Goal: Task Accomplishment & Management: Manage account settings

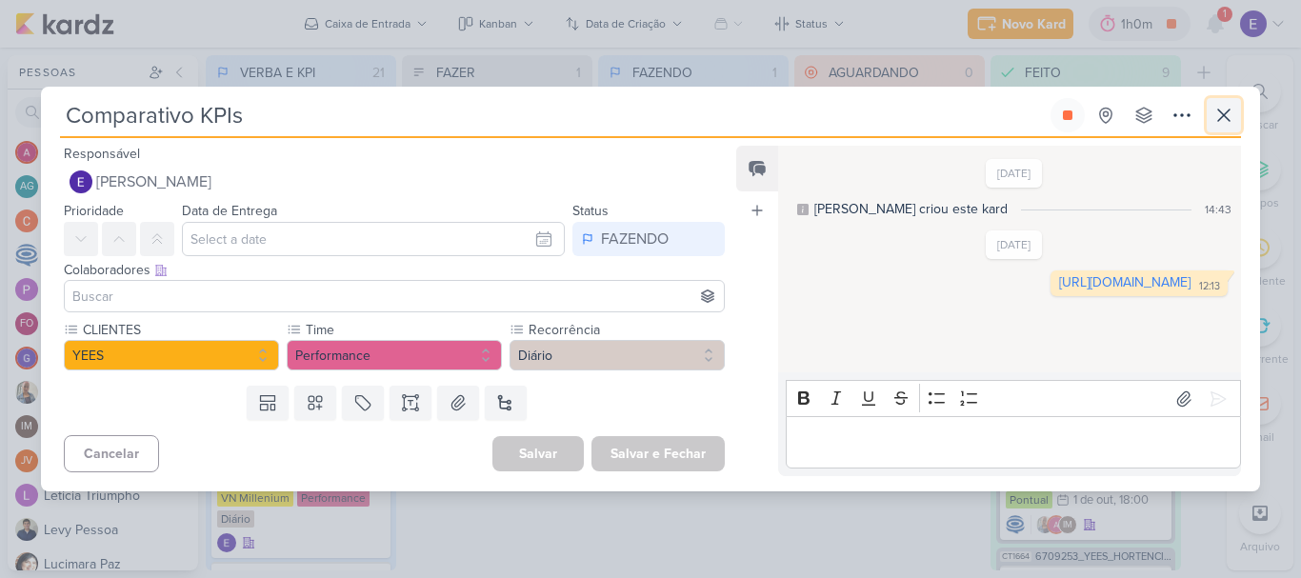
click at [1238, 122] on button at bounding box center [1223, 115] width 34 height 34
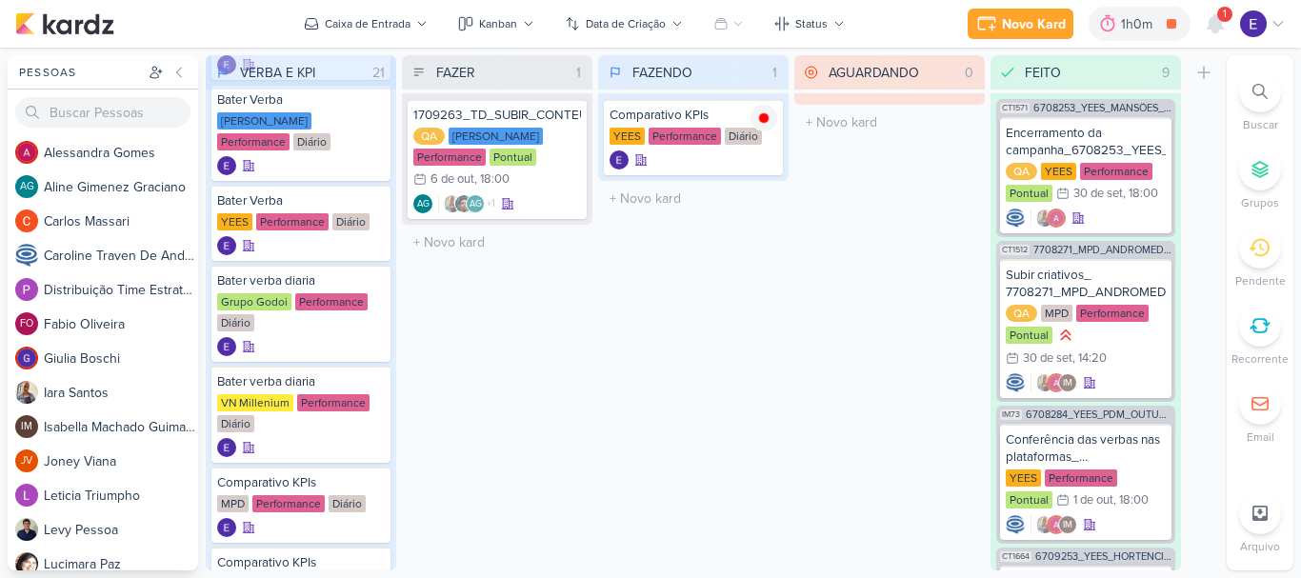
click at [1234, 14] on div "Novo Kard Ctrl + k 1h0m Comparativo KPIs 0h6m Hoje 1h0m Semana 1h0m Mês 1h0m Ne…" at bounding box center [1126, 24] width 318 height 34
click at [1218, 21] on icon at bounding box center [1214, 23] width 15 height 17
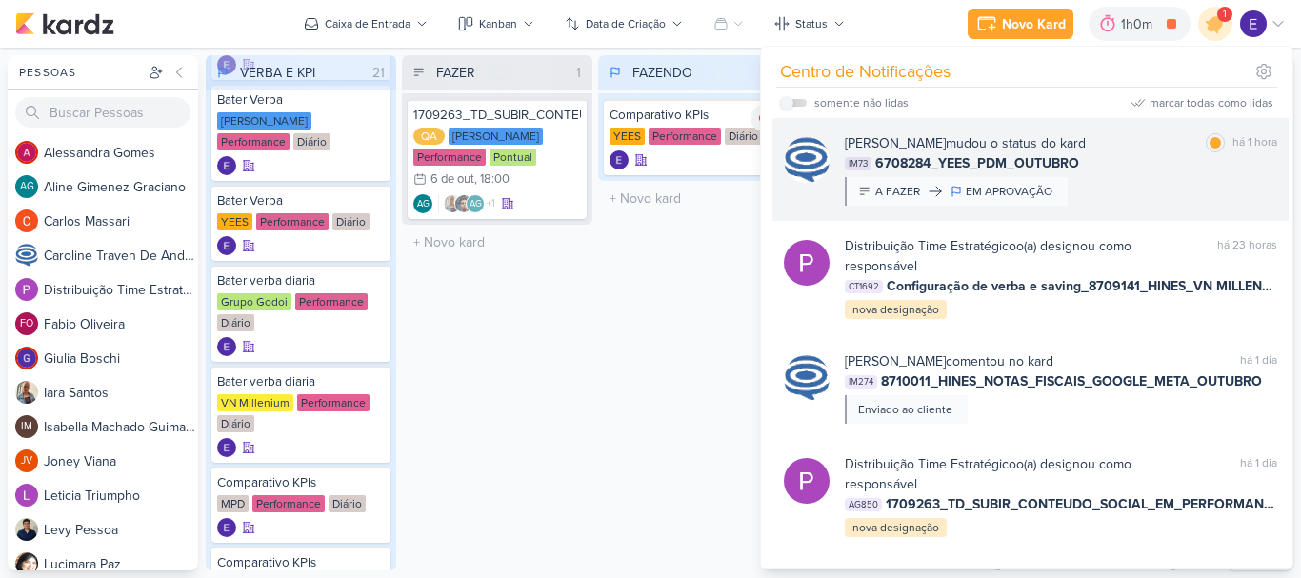
click at [1197, 187] on div "[PERSON_NAME] mudou o status do kard marcar como lida há 1 hora IM73 6708284_YE…" at bounding box center [1061, 169] width 432 height 72
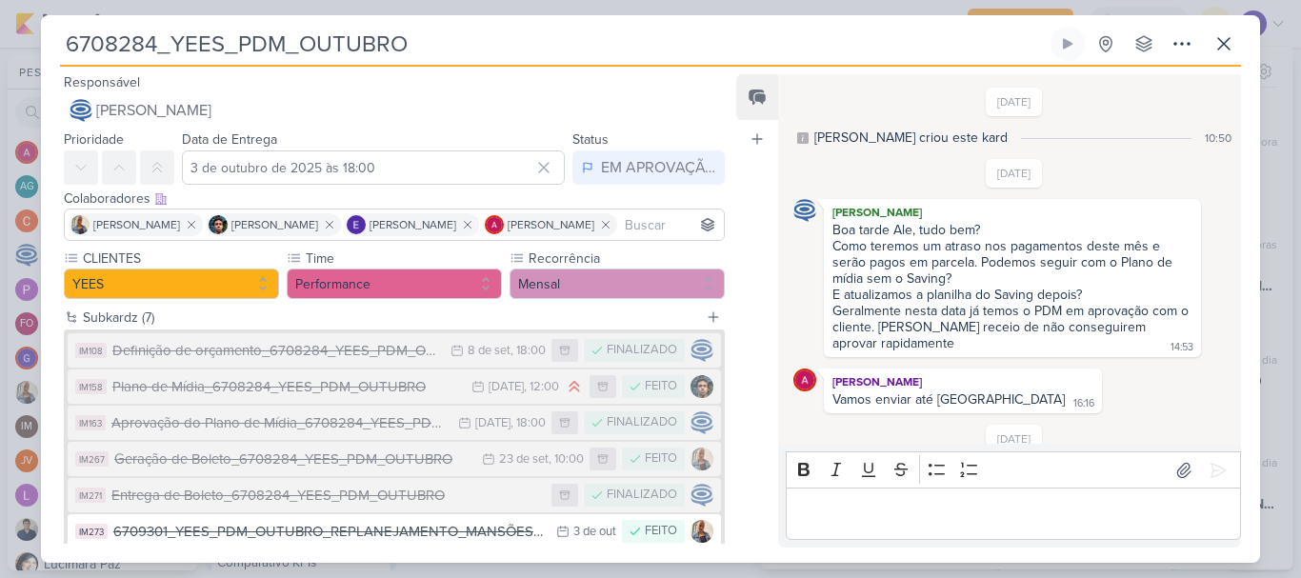
scroll to position [162, 0]
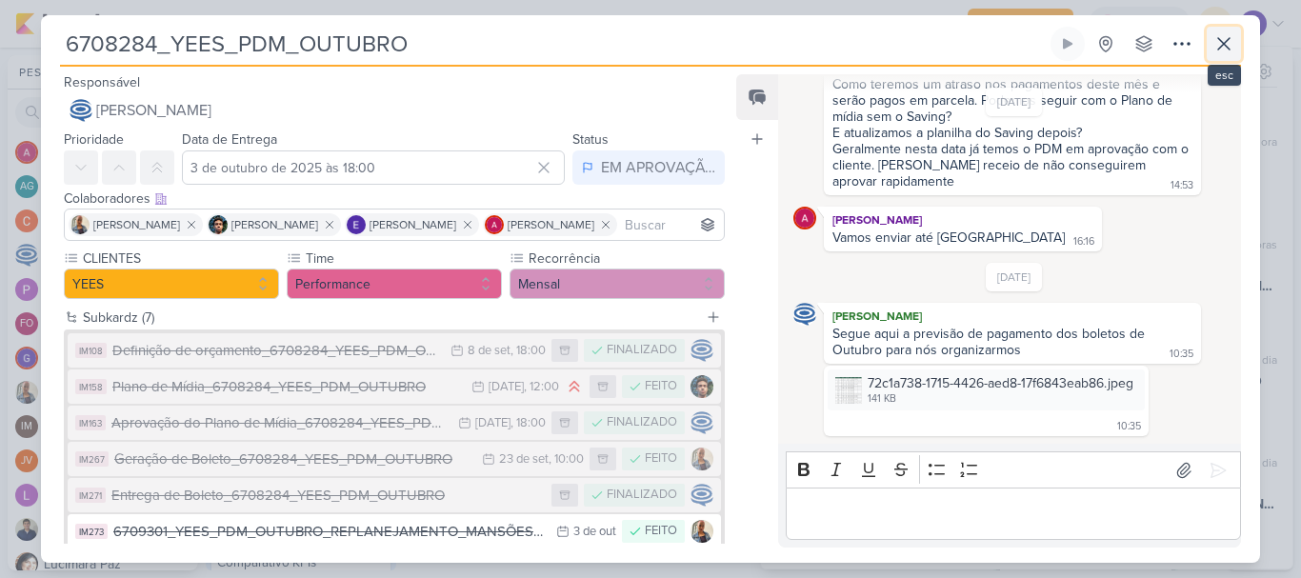
click at [1222, 50] on icon at bounding box center [1223, 43] width 23 height 23
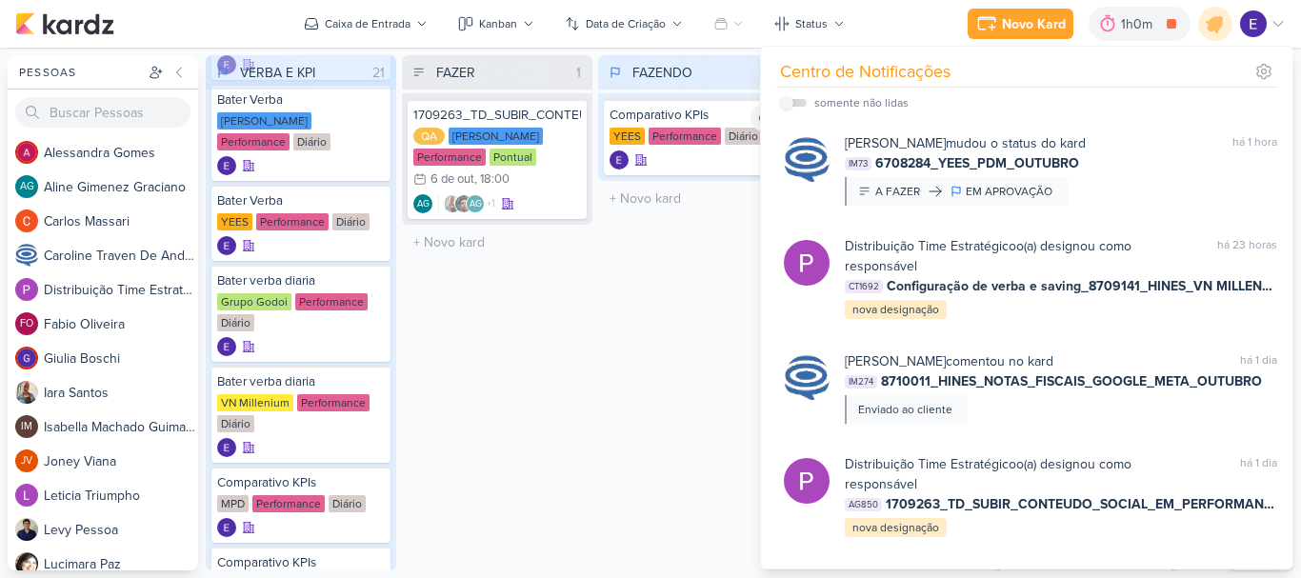
click at [668, 345] on div "FAZENDO 1 Mover Para Esquerda Mover Para Direita [GEOGRAPHIC_DATA] Comparativo …" at bounding box center [693, 312] width 190 height 515
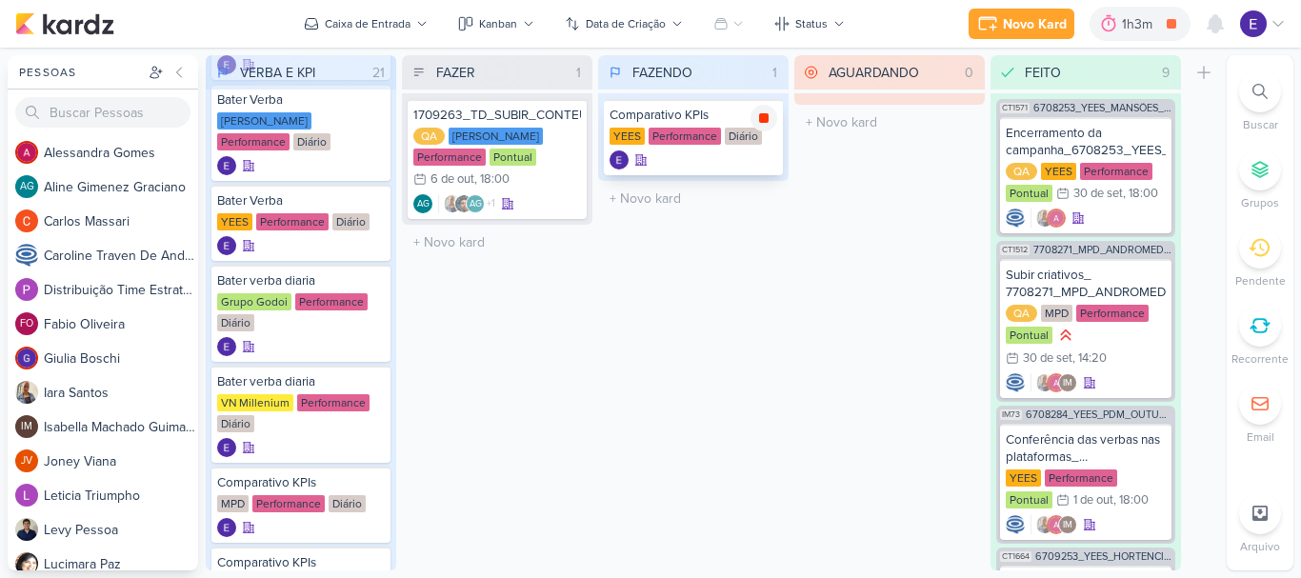
click at [762, 116] on icon at bounding box center [764, 118] width 10 height 10
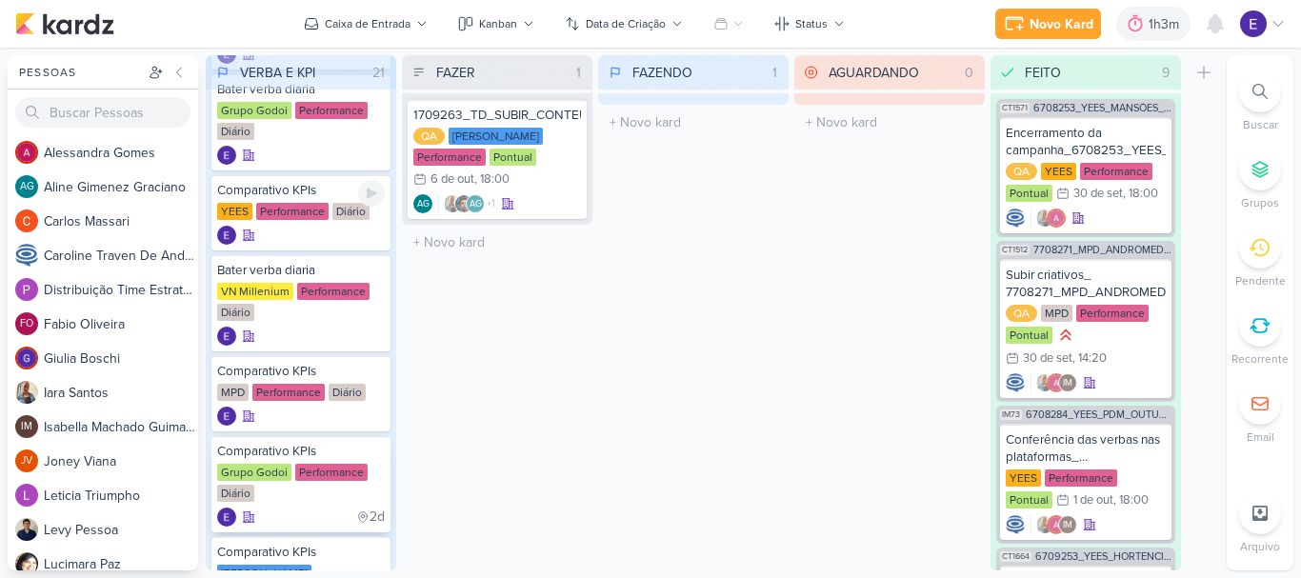
scroll to position [381, 0]
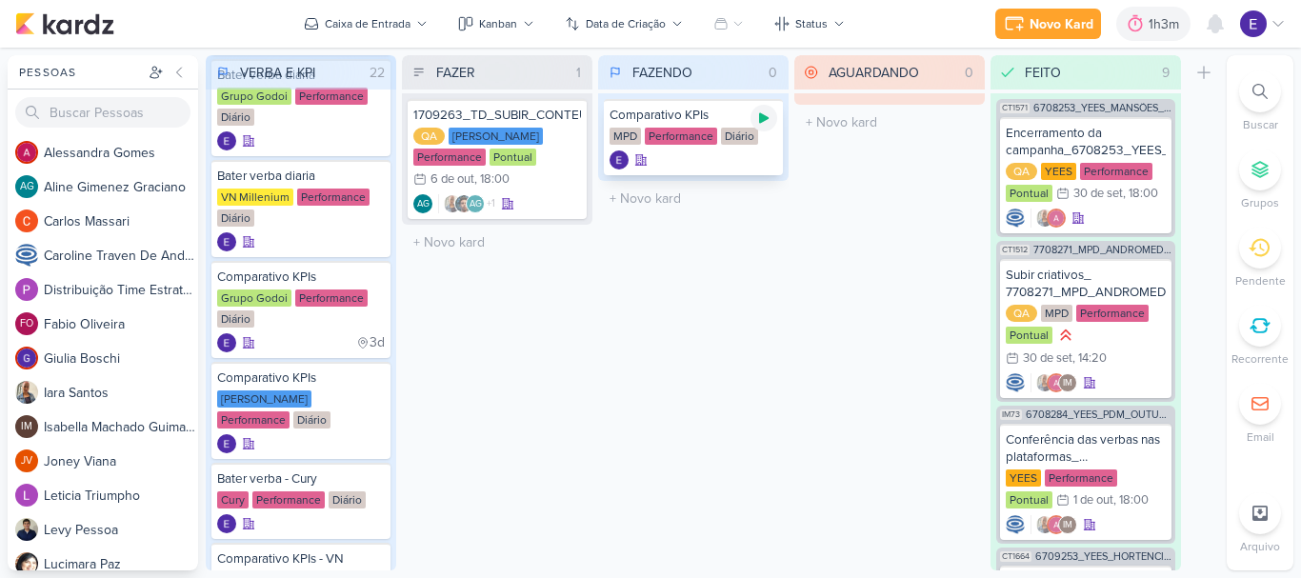
click at [759, 120] on icon at bounding box center [763, 117] width 15 height 15
click at [724, 156] on div at bounding box center [693, 159] width 168 height 19
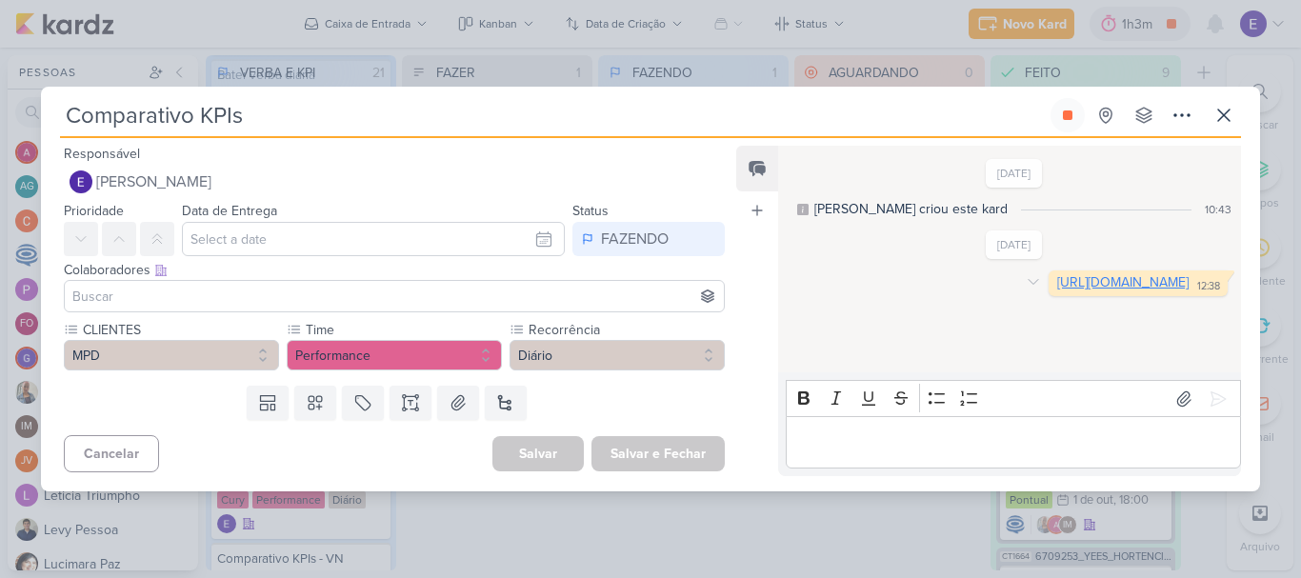
click at [1057, 290] on link "[URL][DOMAIN_NAME]" at bounding box center [1122, 282] width 131 height 16
click at [1232, 117] on icon at bounding box center [1223, 115] width 23 height 23
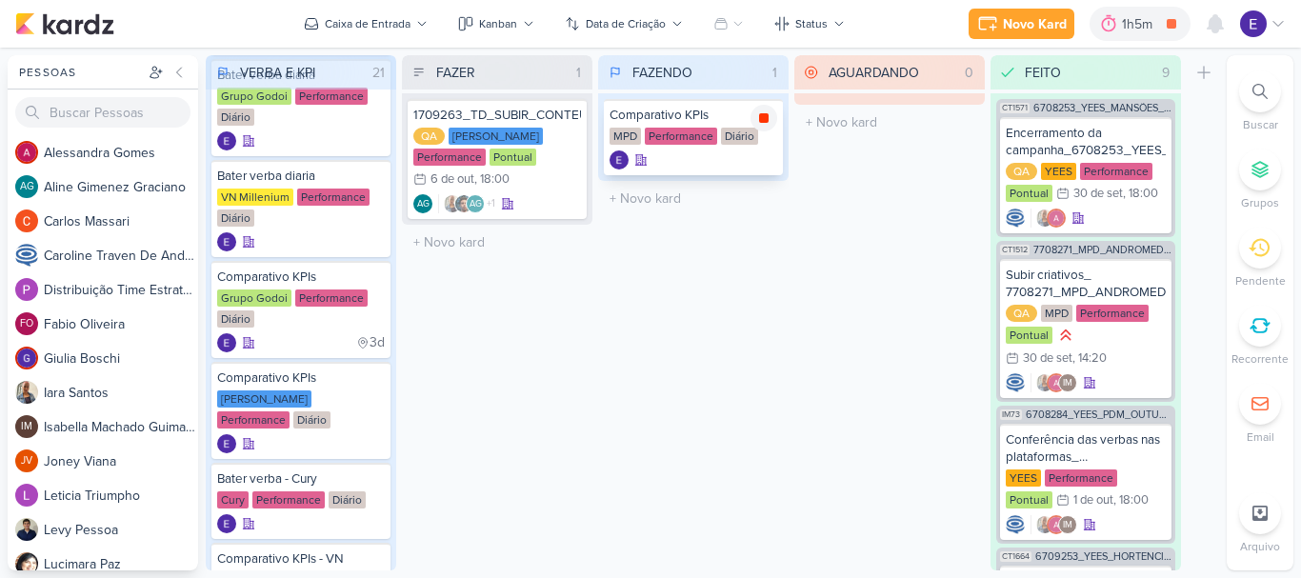
click at [769, 117] on icon at bounding box center [763, 117] width 15 height 15
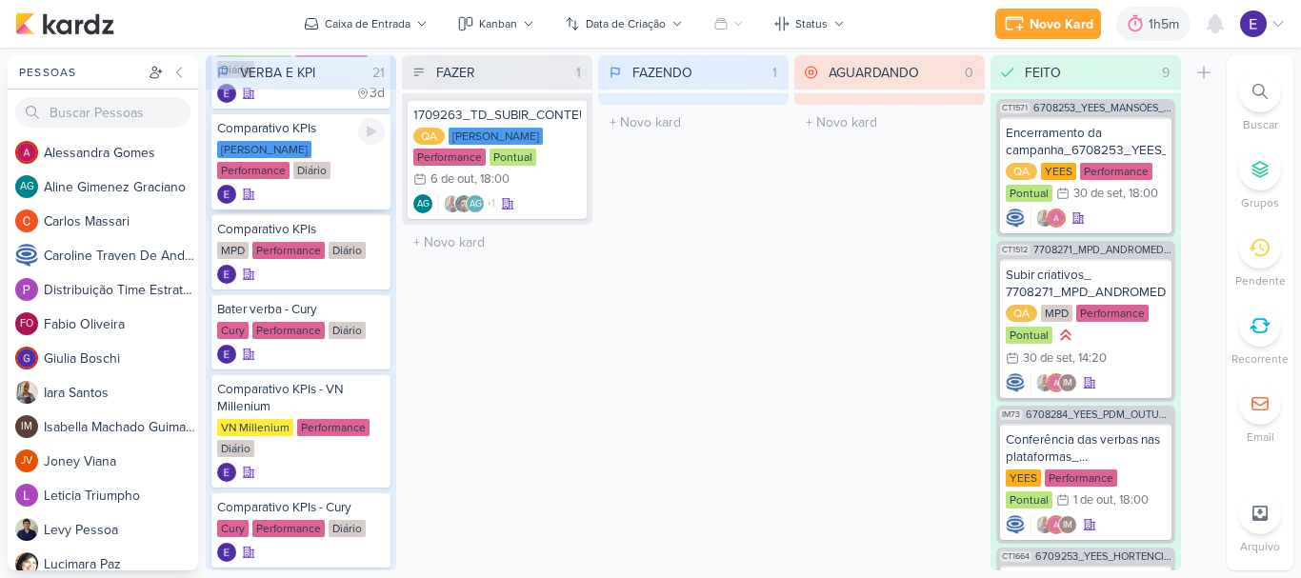
scroll to position [666, 0]
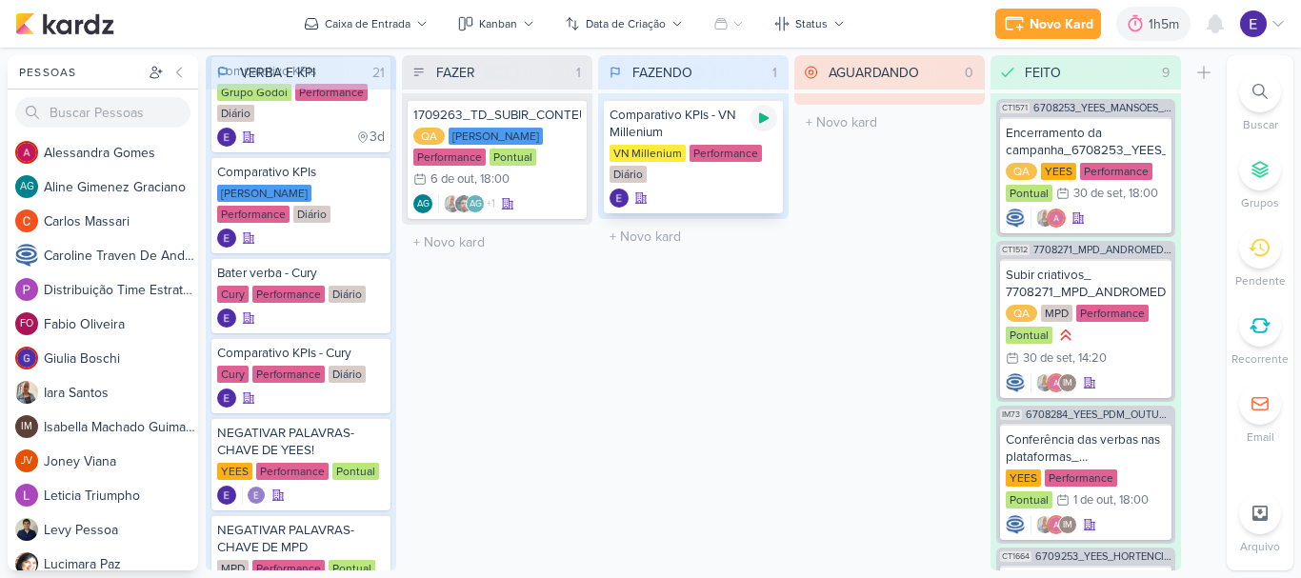
click at [764, 117] on icon at bounding box center [764, 118] width 10 height 10
click at [748, 162] on div "VN Millenium Performance Diário" at bounding box center [693, 165] width 168 height 40
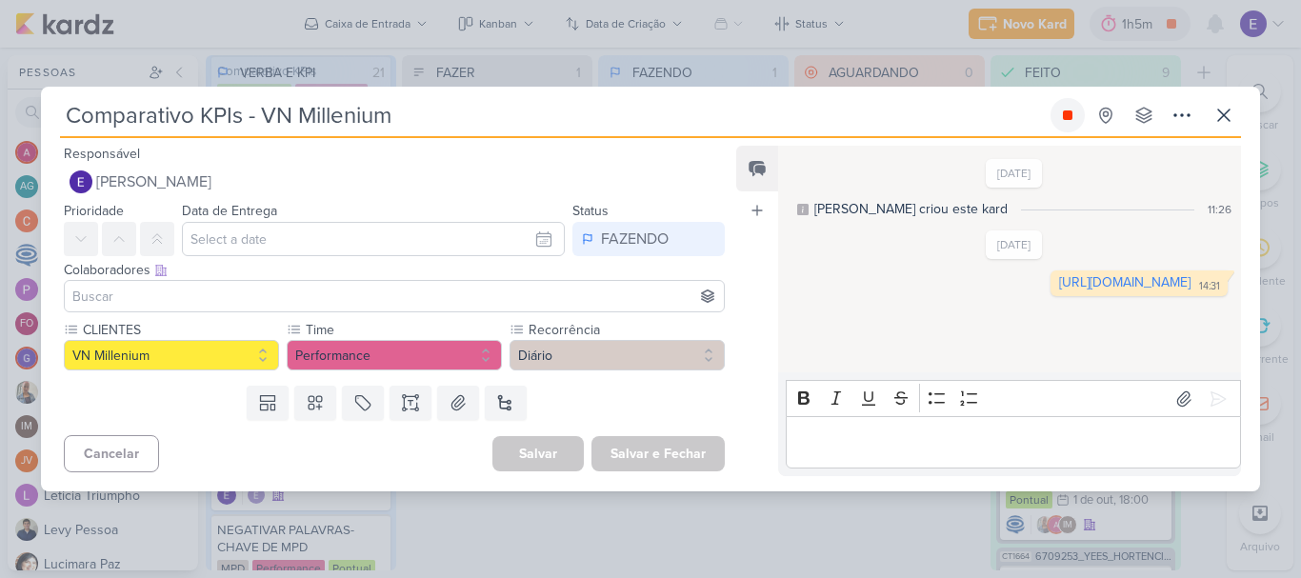
click at [1063, 115] on icon at bounding box center [1068, 115] width 10 height 10
click at [1222, 112] on icon at bounding box center [1223, 114] width 11 height 11
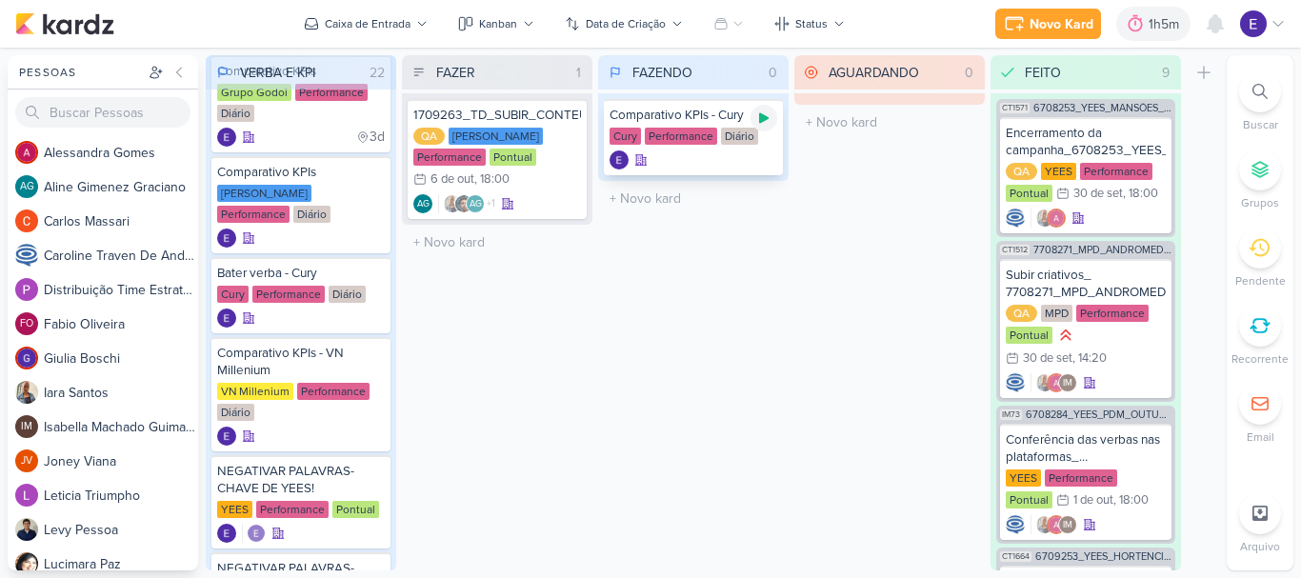
click at [762, 120] on icon at bounding box center [764, 118] width 10 height 10
click at [721, 158] on div at bounding box center [693, 159] width 168 height 19
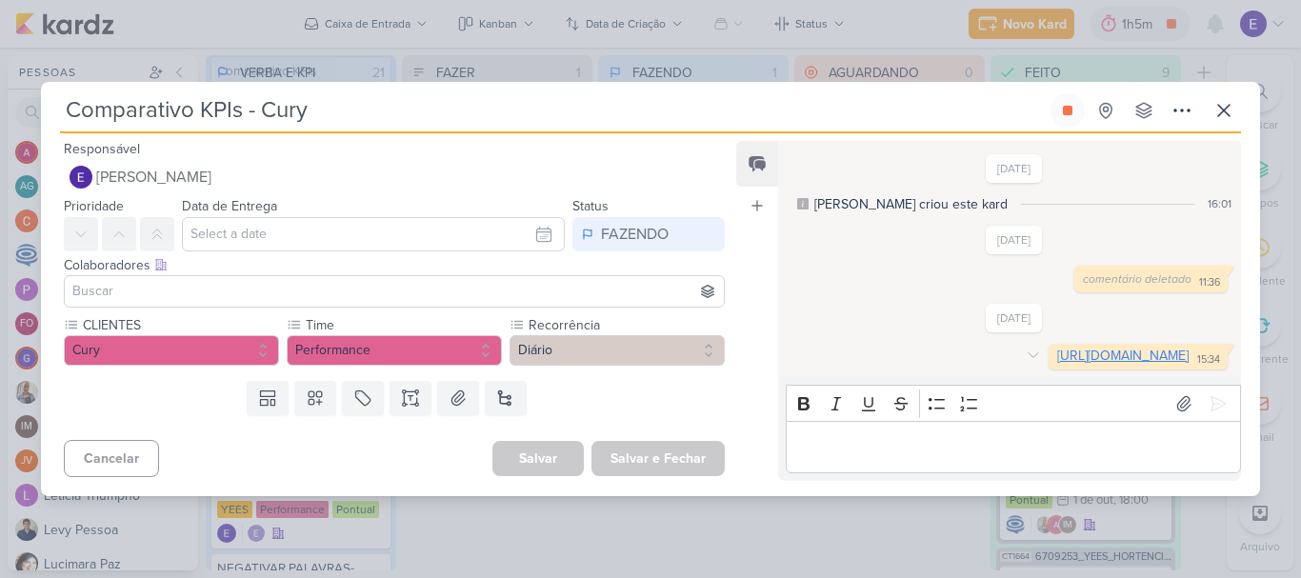
click at [1057, 354] on link "[URL][DOMAIN_NAME]" at bounding box center [1122, 356] width 131 height 16
click at [1216, 99] on icon at bounding box center [1223, 110] width 23 height 23
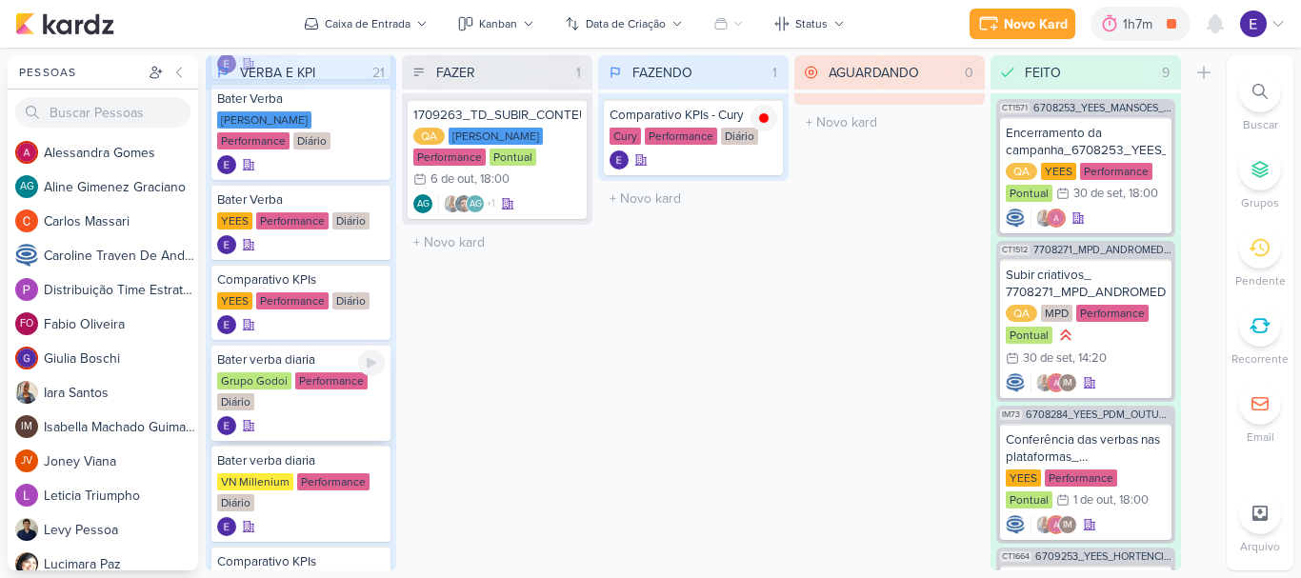
scroll to position [95, 0]
click at [313, 323] on div at bounding box center [301, 325] width 168 height 19
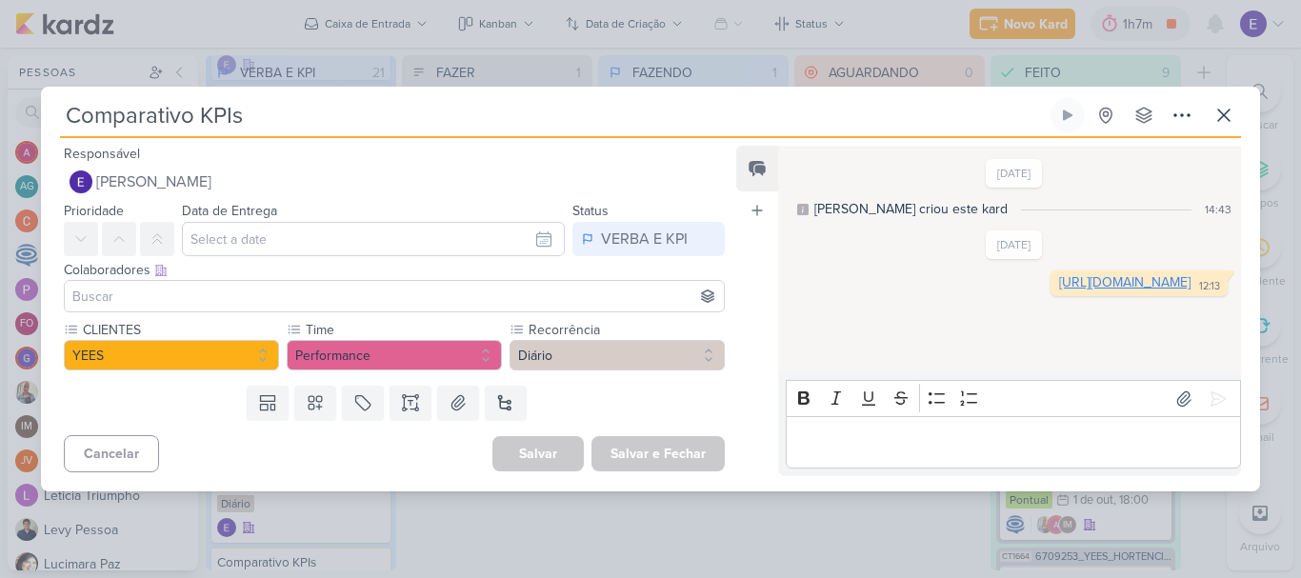
click at [1059, 290] on link "[URL][DOMAIN_NAME]" at bounding box center [1124, 282] width 131 height 16
click at [1223, 104] on icon at bounding box center [1223, 115] width 23 height 23
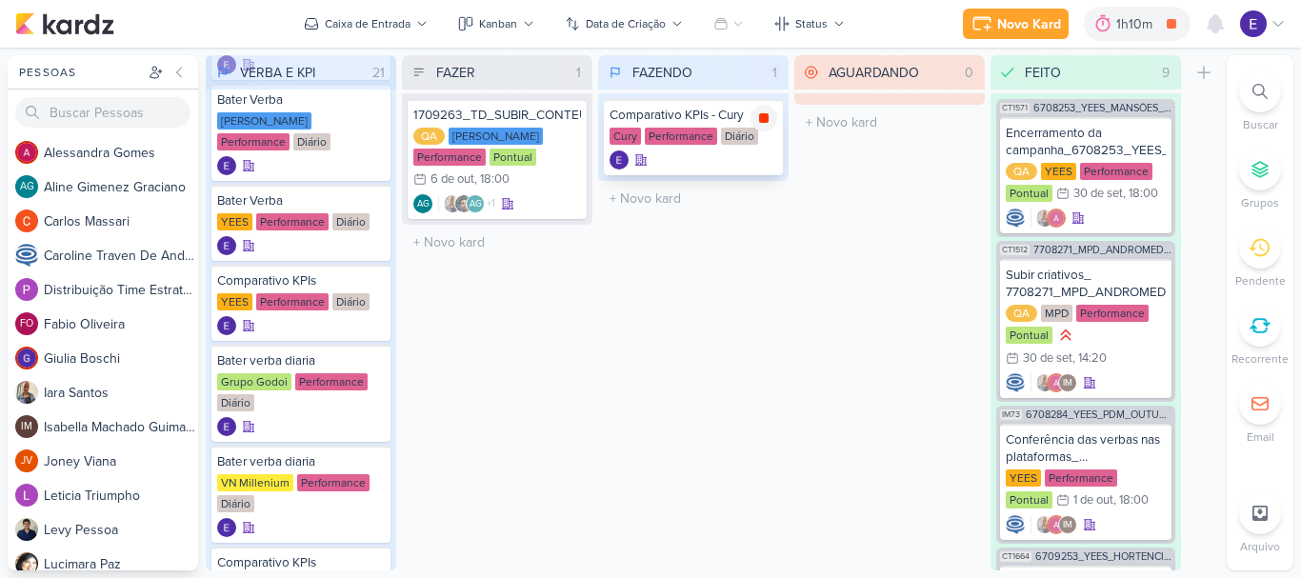
click at [765, 113] on icon at bounding box center [764, 118] width 10 height 10
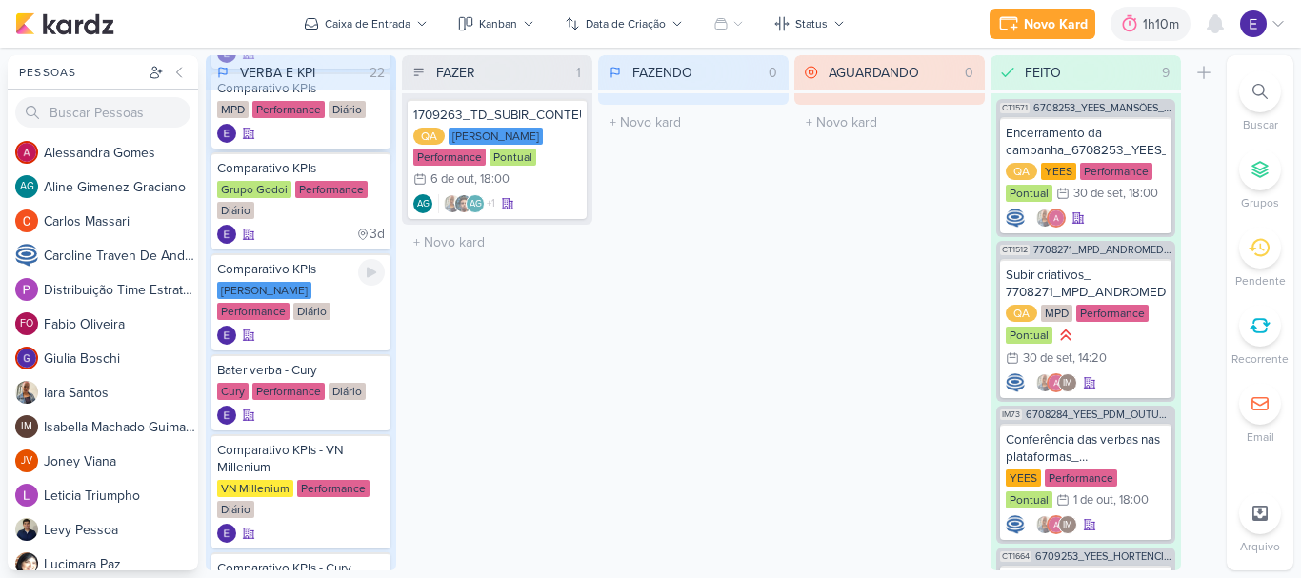
scroll to position [571, 0]
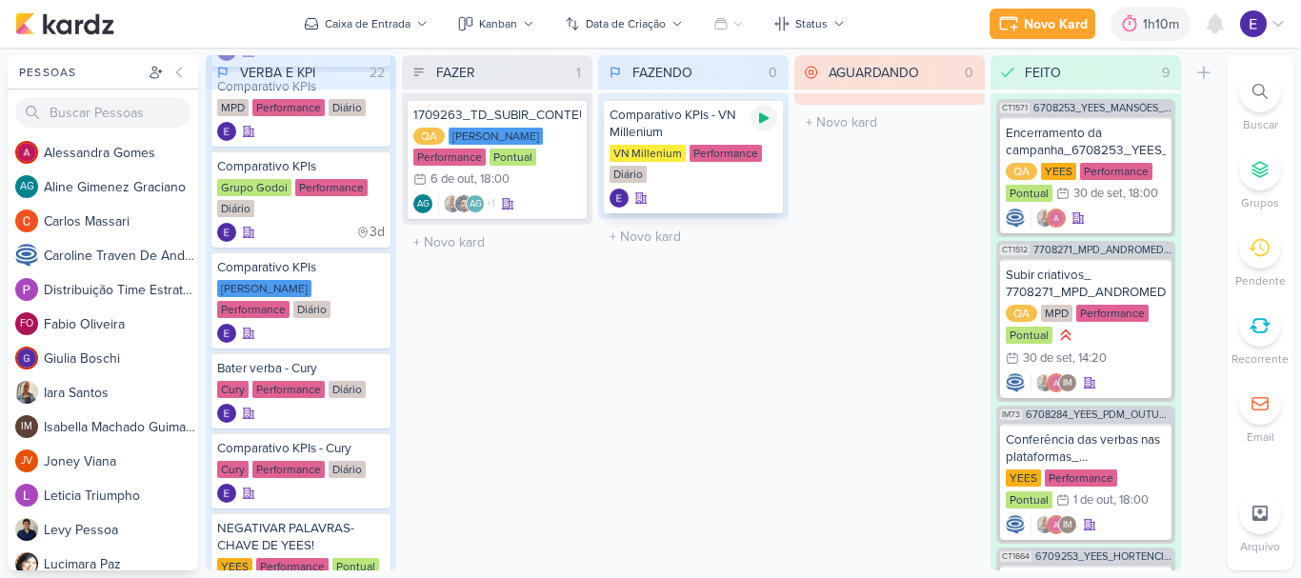
click at [759, 124] on icon at bounding box center [763, 117] width 15 height 15
click at [685, 172] on div "VN Millenium Performance Diário" at bounding box center [693, 165] width 168 height 40
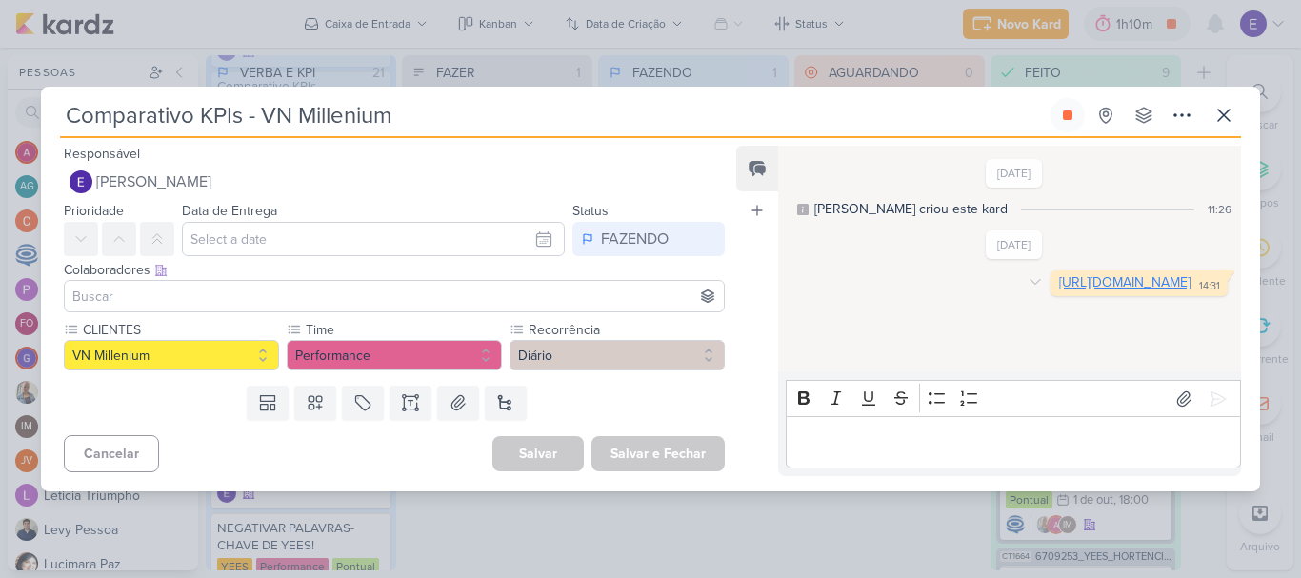
click at [1059, 290] on link "[URL][DOMAIN_NAME]" at bounding box center [1124, 282] width 131 height 16
click at [1066, 115] on icon at bounding box center [1068, 115] width 10 height 10
click at [1222, 118] on icon at bounding box center [1223, 114] width 11 height 11
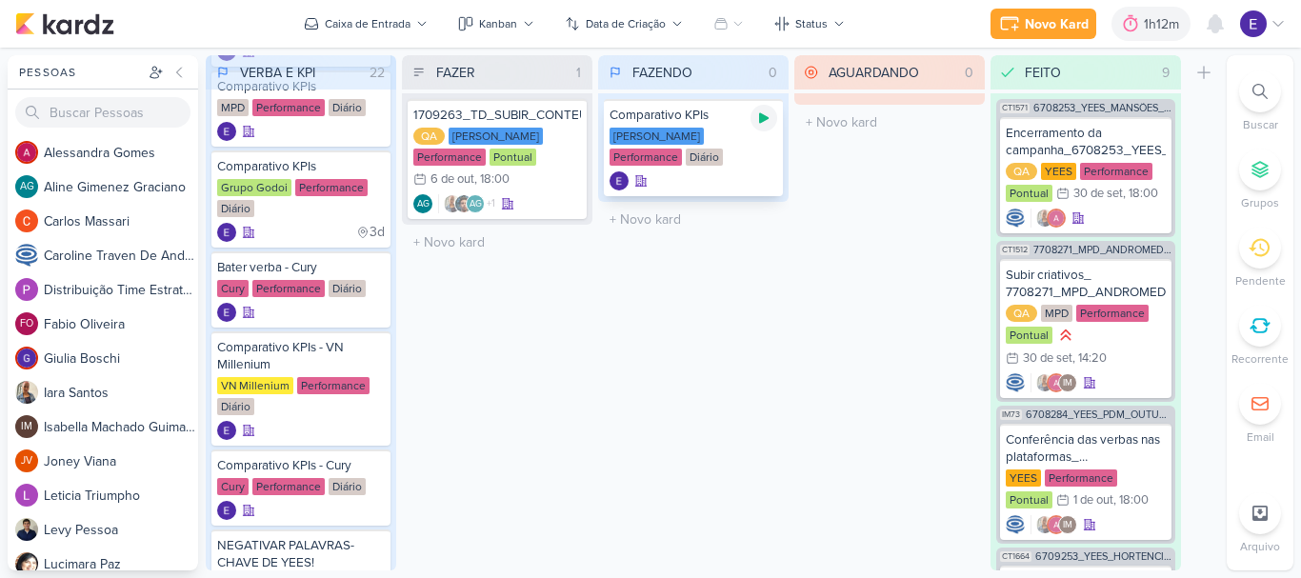
click at [766, 116] on icon at bounding box center [764, 118] width 10 height 10
click at [728, 160] on div "[PERSON_NAME] Performance Diário" at bounding box center [693, 148] width 168 height 40
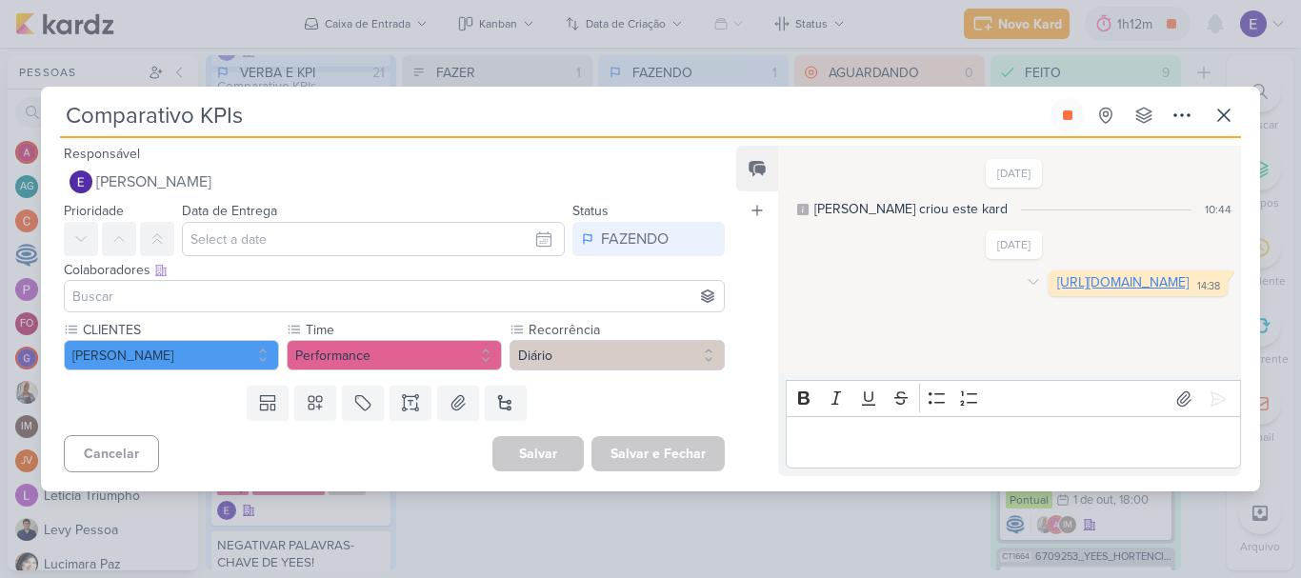
click at [1057, 285] on link "[URL][DOMAIN_NAME]" at bounding box center [1122, 282] width 131 height 16
click at [1064, 126] on button at bounding box center [1067, 115] width 34 height 34
click at [1215, 118] on icon at bounding box center [1223, 115] width 23 height 23
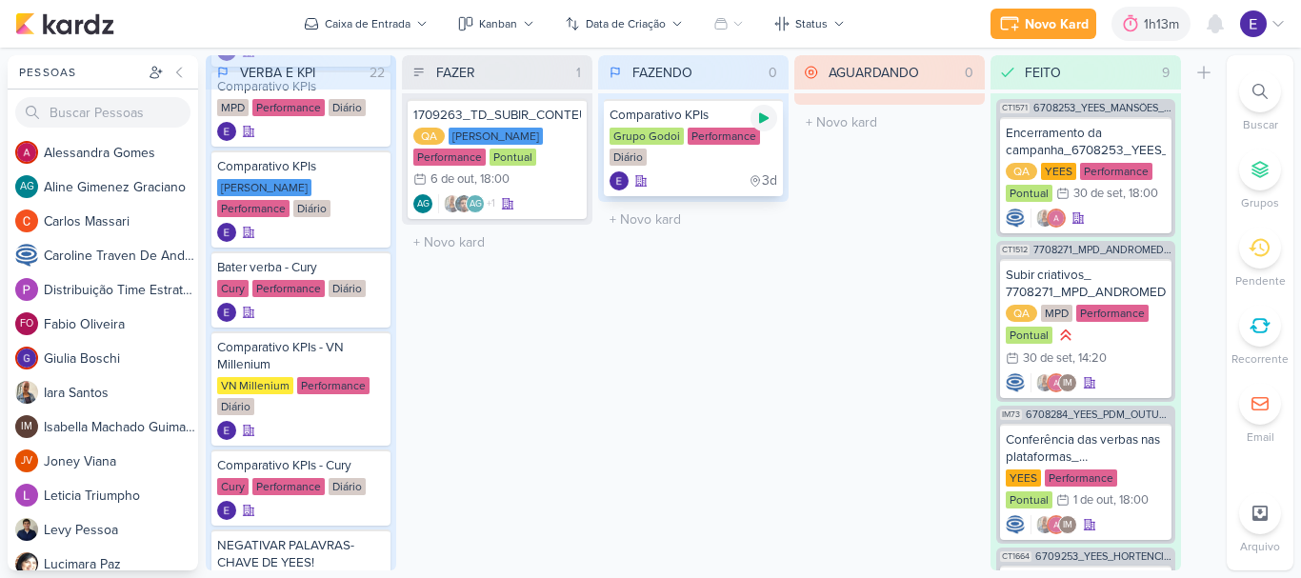
click at [757, 119] on icon at bounding box center [763, 117] width 15 height 15
click at [666, 153] on div "Grupo Godoi Performance Diário" at bounding box center [693, 148] width 168 height 40
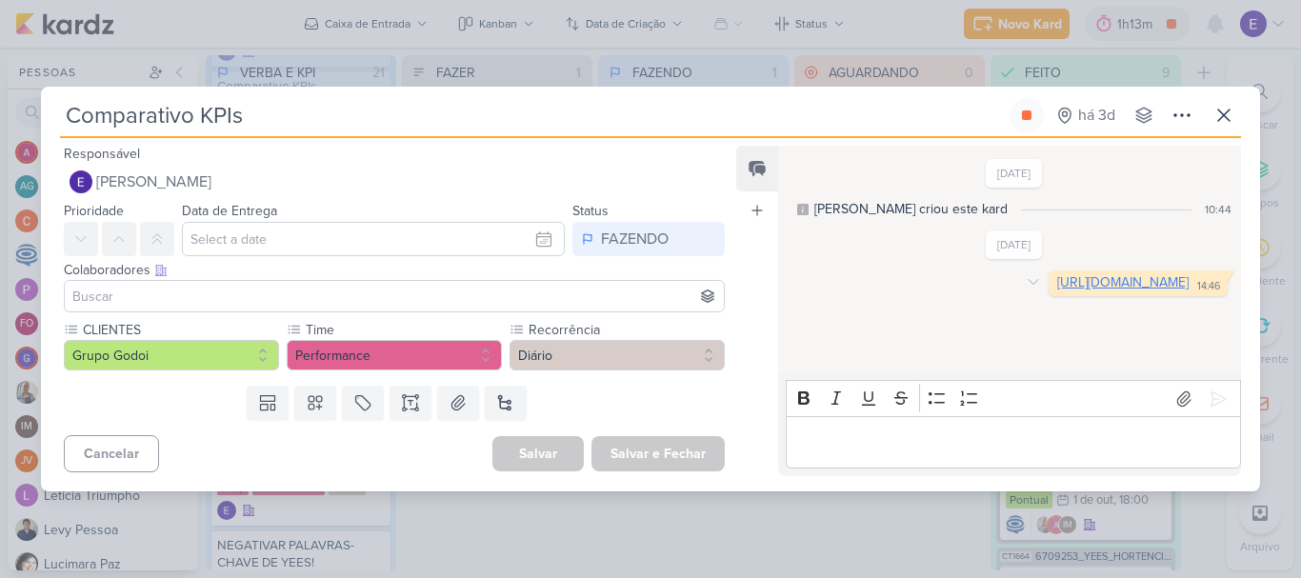
click at [1057, 290] on link "[URL][DOMAIN_NAME]" at bounding box center [1122, 282] width 131 height 16
click at [1030, 121] on icon at bounding box center [1026, 115] width 15 height 15
click at [1217, 120] on icon at bounding box center [1223, 115] width 23 height 23
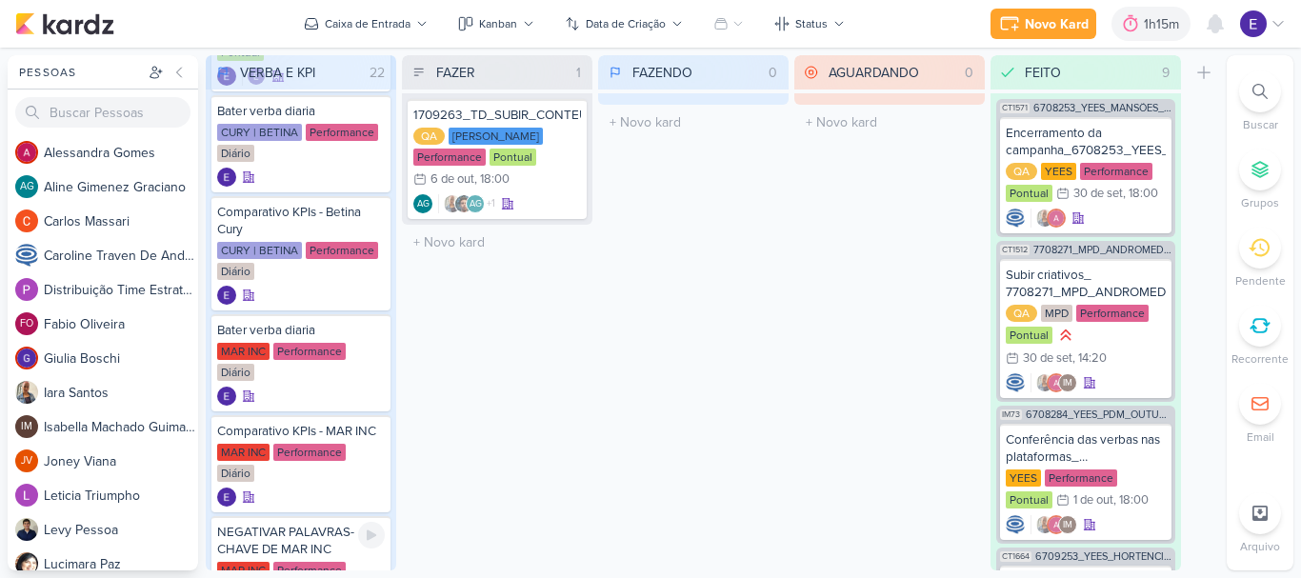
scroll to position [1514, 0]
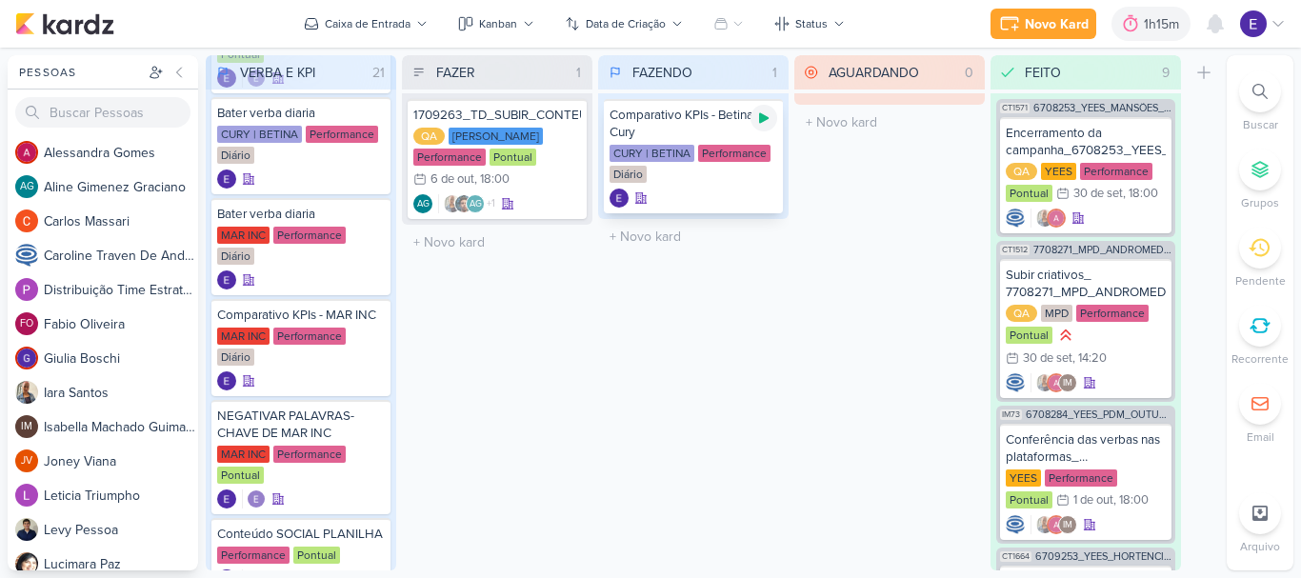
click at [766, 123] on icon at bounding box center [763, 117] width 15 height 15
click at [746, 173] on div "CURY | BETINA Performance Diário" at bounding box center [693, 165] width 168 height 40
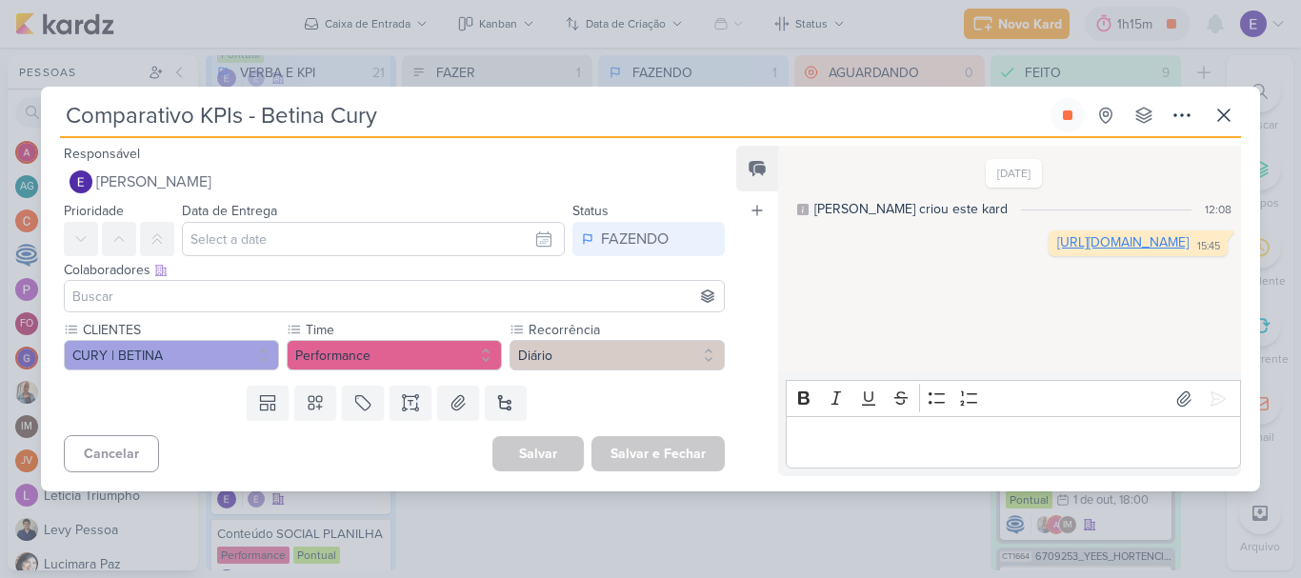
click at [1057, 250] on link "[URL][DOMAIN_NAME]" at bounding box center [1122, 242] width 131 height 16
click at [1054, 114] on button at bounding box center [1067, 115] width 34 height 34
click at [1215, 118] on icon at bounding box center [1223, 115] width 23 height 23
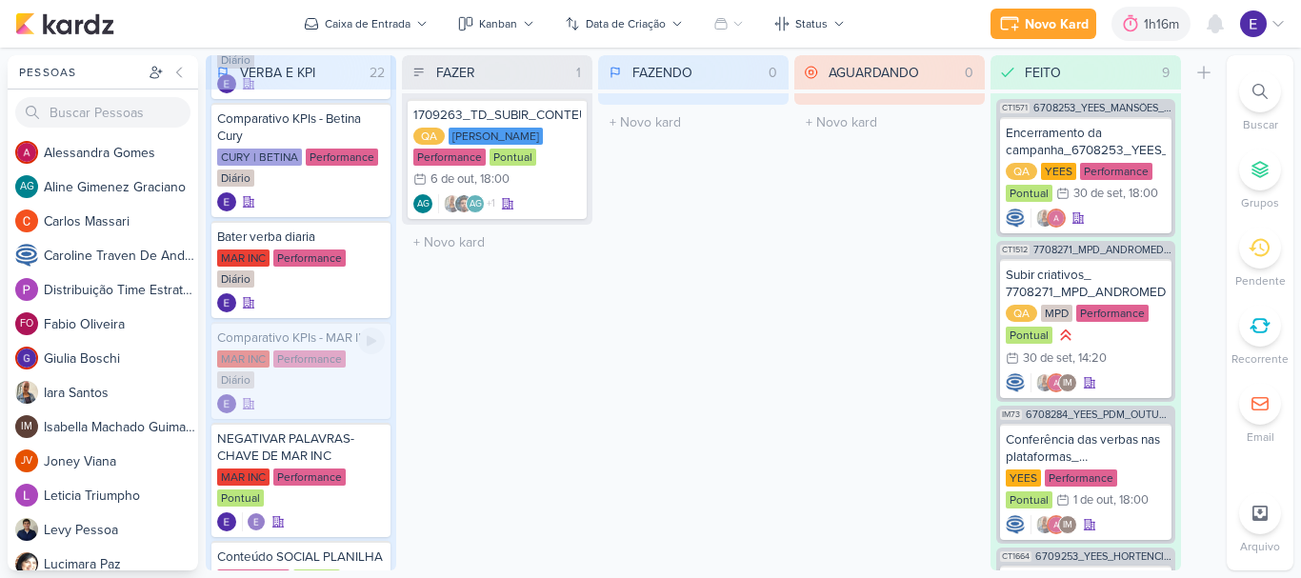
scroll to position [1603, 0]
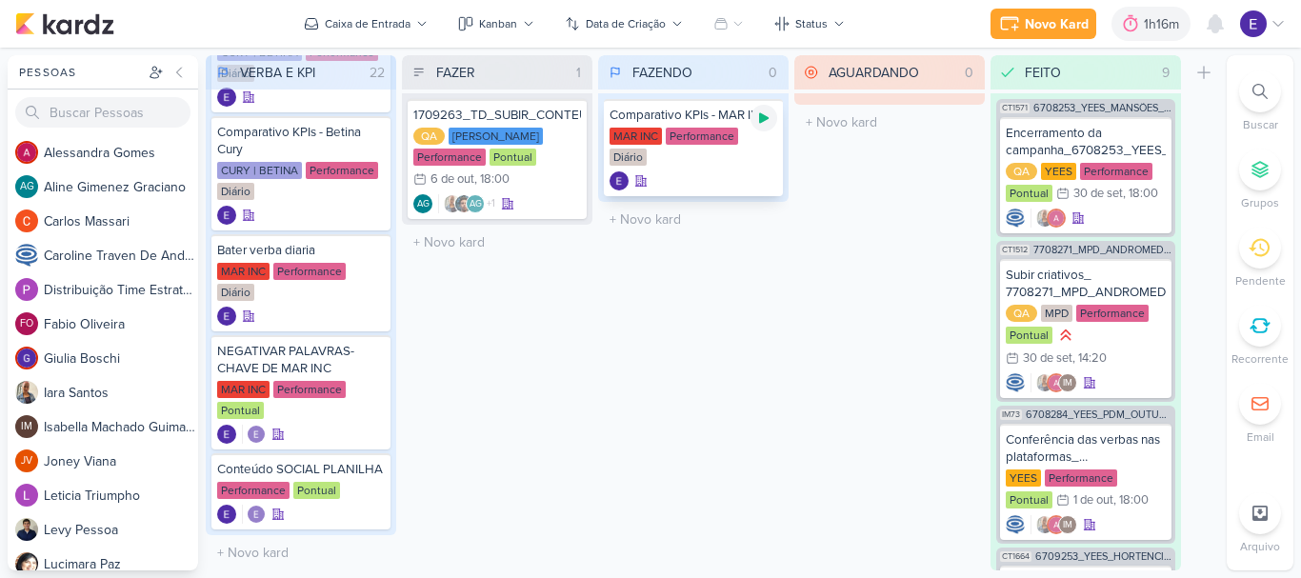
click at [764, 116] on icon at bounding box center [764, 118] width 10 height 10
click at [751, 162] on div "MAR INC Performance Diário" at bounding box center [693, 148] width 168 height 40
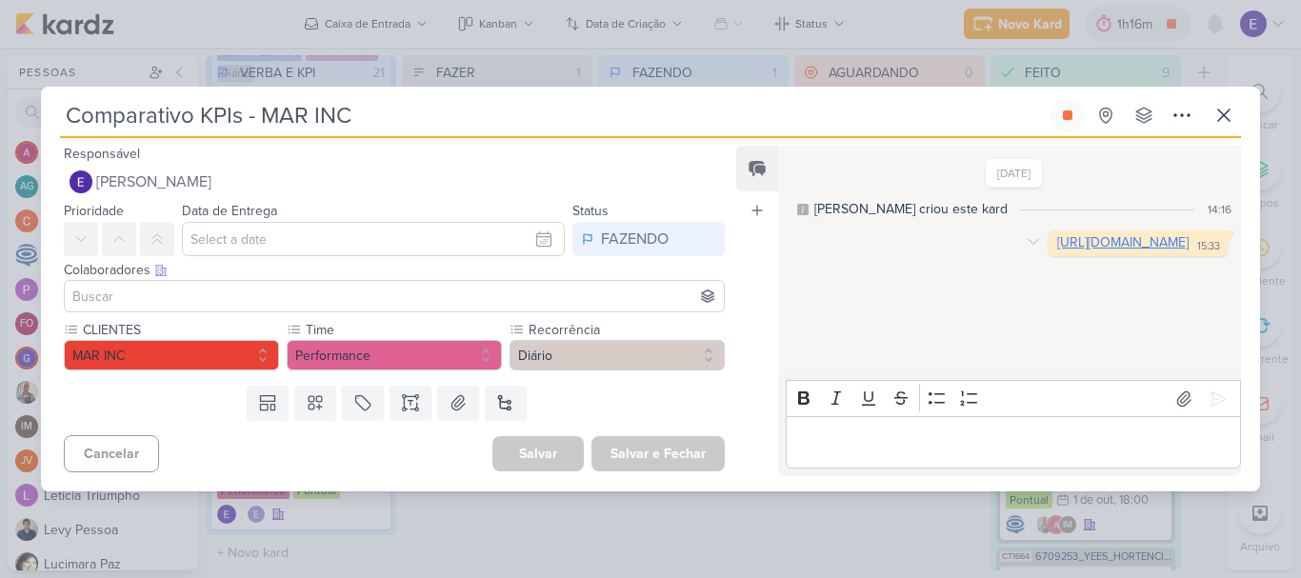
click at [1057, 250] on link "[URL][DOMAIN_NAME]" at bounding box center [1122, 242] width 131 height 16
click at [1060, 124] on button at bounding box center [1067, 115] width 34 height 34
click at [1219, 113] on icon at bounding box center [1223, 115] width 23 height 23
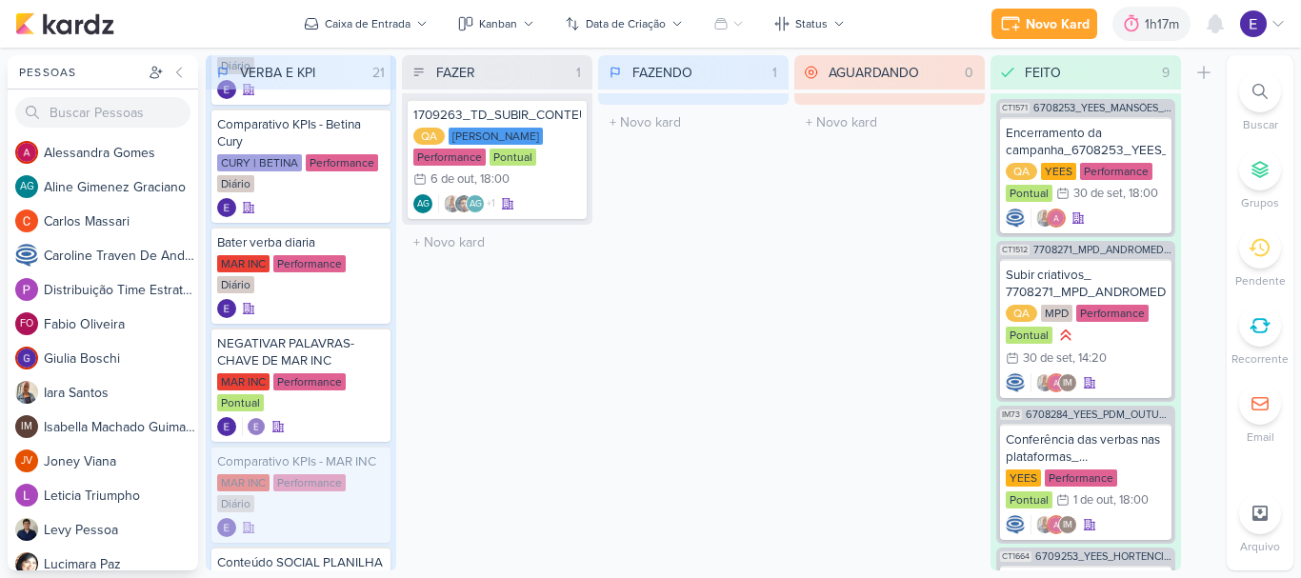
scroll to position [1609, 0]
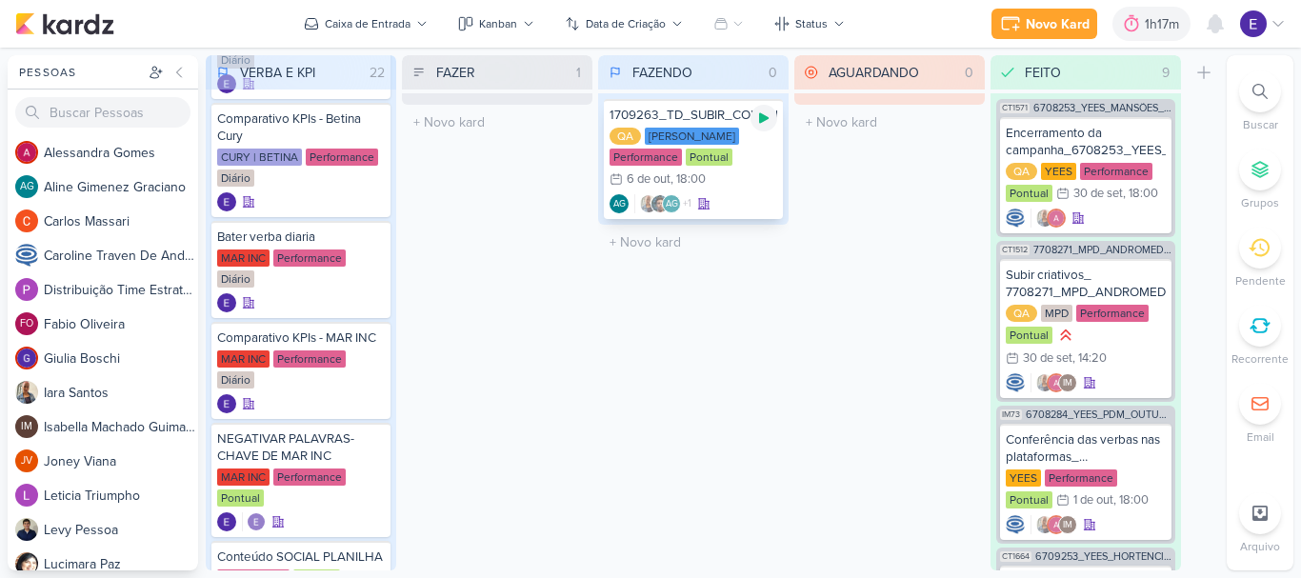
click at [762, 112] on icon at bounding box center [763, 117] width 15 height 15
click at [753, 194] on div "AG +1 AG" at bounding box center [693, 203] width 168 height 19
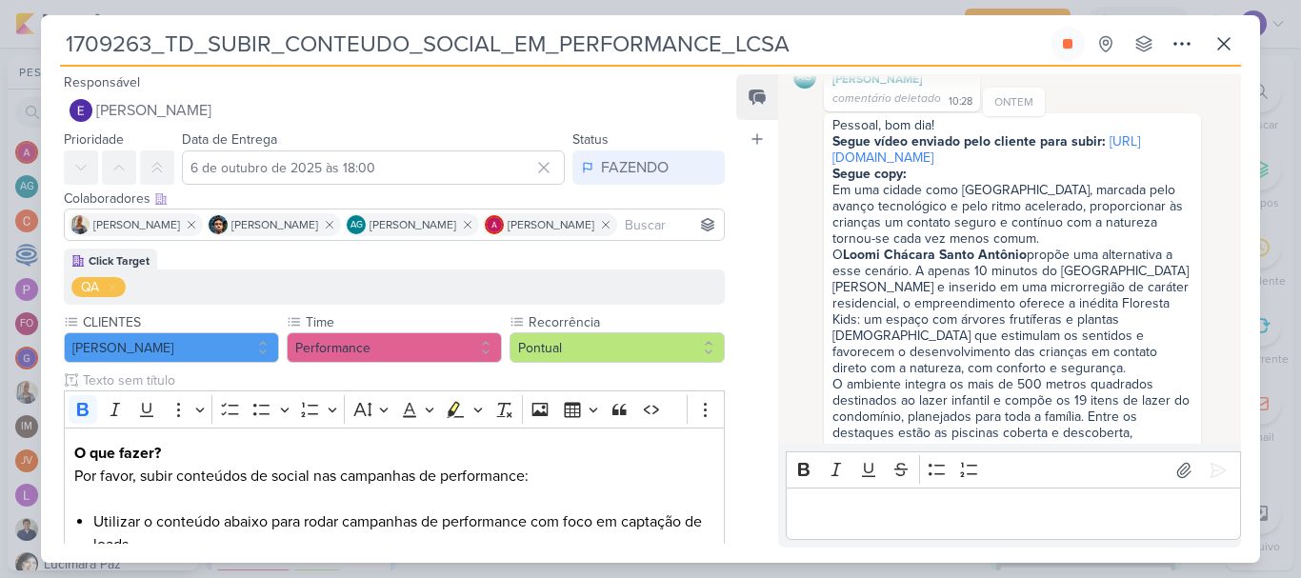
scroll to position [1050, 0]
click at [910, 160] on link "[URL][DOMAIN_NAME]" at bounding box center [986, 151] width 308 height 32
click at [1245, 316] on div "Responsável [PERSON_NAME] Nenhum contato encontrado create new contact Novo Con…" at bounding box center [650, 315] width 1219 height 496
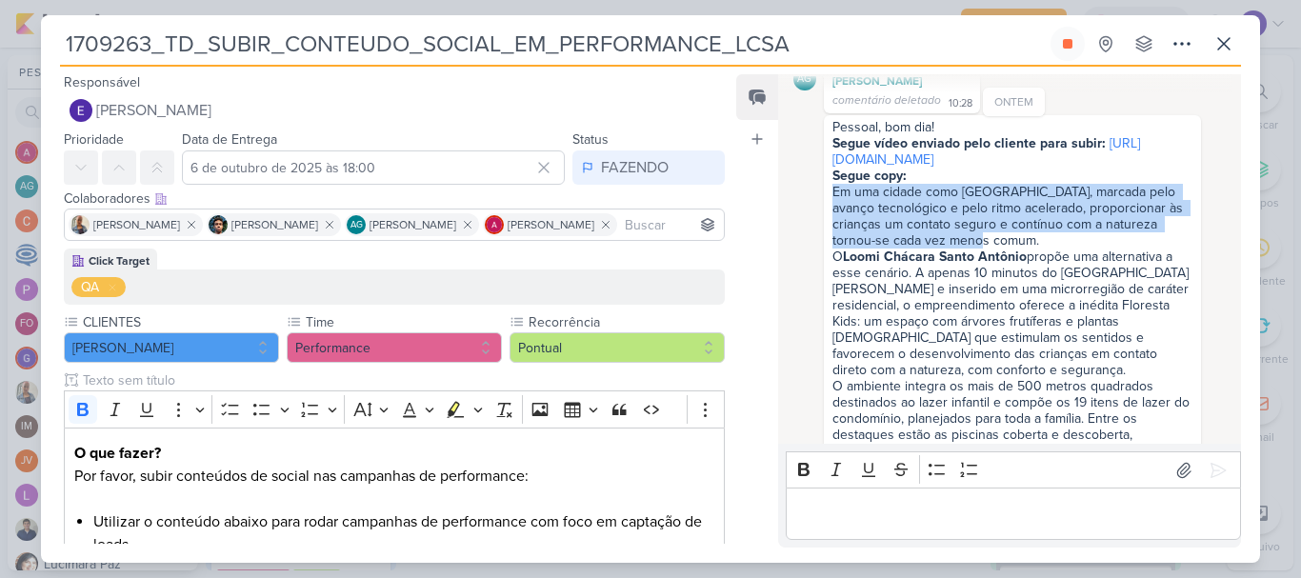
drag, startPoint x: 1050, startPoint y: 261, endPoint x: 832, endPoint y: 214, distance: 223.0
click at [832, 214] on div "Em uma cidade como [GEOGRAPHIC_DATA], marcada pelo avanço tecnológico e pelo ri…" at bounding box center [1012, 346] width 360 height 324
copy div "Em uma cidade como [GEOGRAPHIC_DATA], marcada pelo avanço tecnológico e pelo ri…"
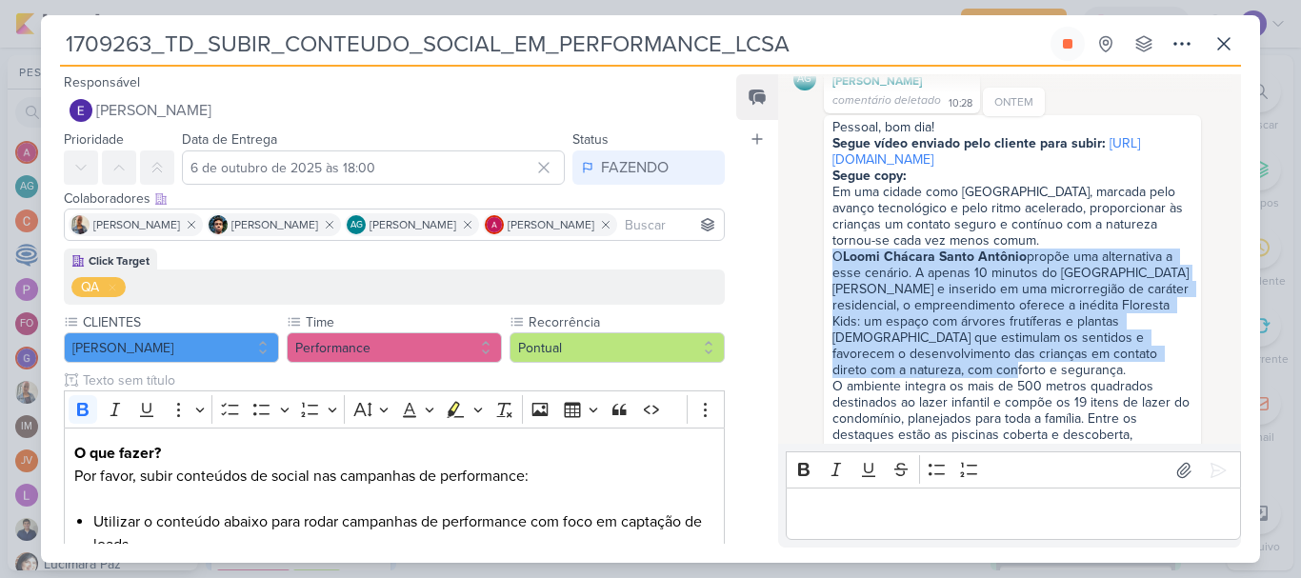
drag, startPoint x: 828, startPoint y: 279, endPoint x: 984, endPoint y: 385, distance: 187.8
click at [984, 385] on div "Pessoal, bom dia! Segue vídeo enviado pelo cliente para subir: [URL][DOMAIN_NAM…" at bounding box center [1011, 354] width 369 height 471
copy div "O Loomi Chácara Santo Antônio propõe uma alternativa a esse cenário. A apenas 1…"
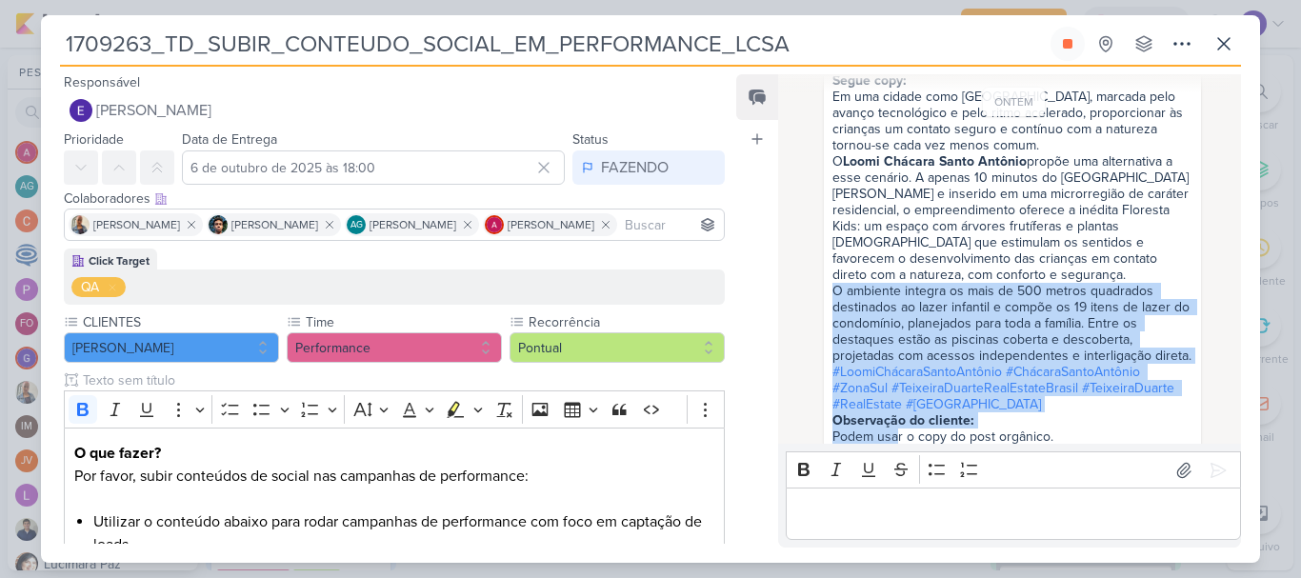
scroll to position [1241, 0]
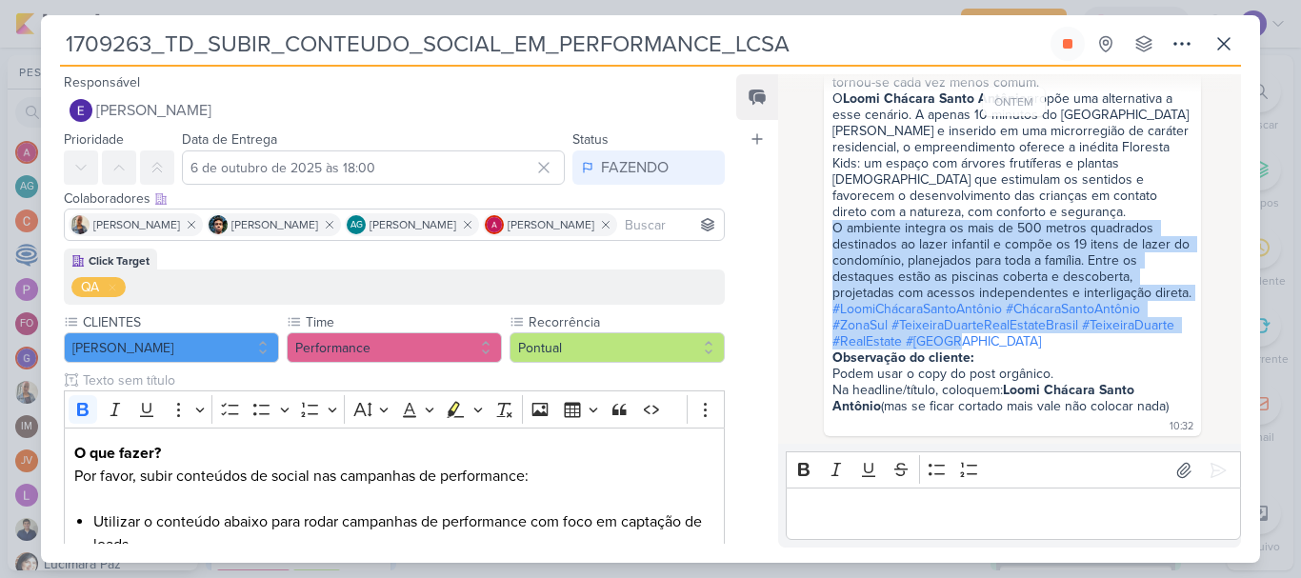
drag, startPoint x: 829, startPoint y: 299, endPoint x: 963, endPoint y: 335, distance: 138.1
click at [963, 335] on div "Pessoal, bom dia! Segue vídeo enviado pelo cliente para subir: [URL][DOMAIN_NAM…" at bounding box center [1011, 196] width 369 height 471
copy div "O ambiente integra os mais de 500 metros quadrados destinados ao lazer infantil…"
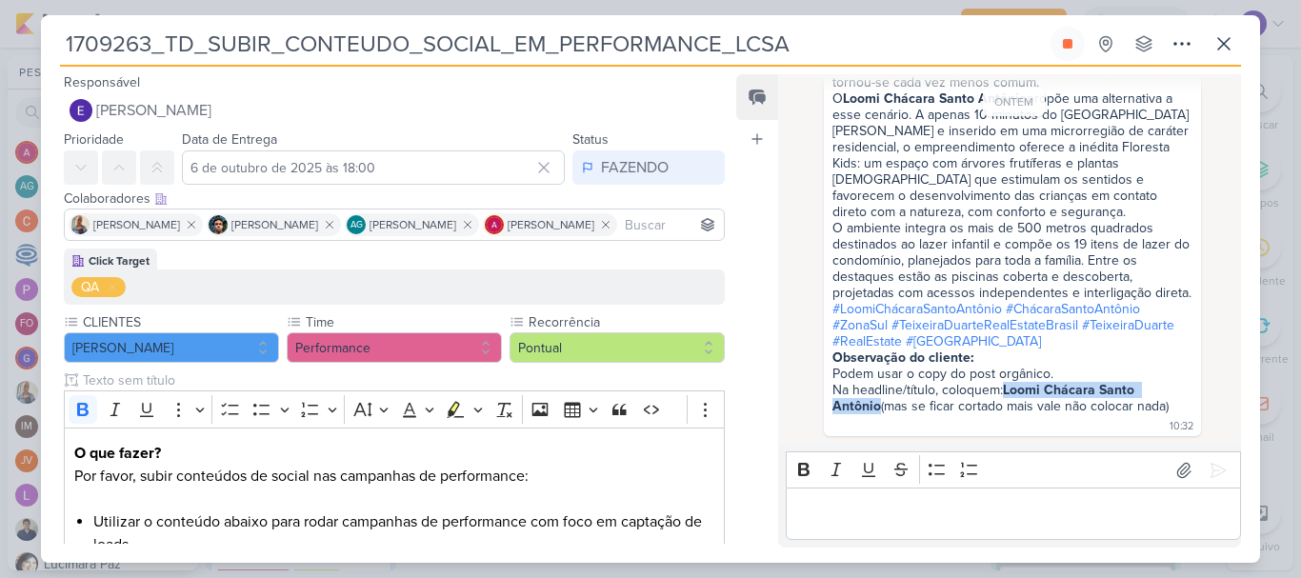
drag, startPoint x: 1008, startPoint y: 390, endPoint x: 880, endPoint y: 411, distance: 130.2
click at [880, 411] on strong "Loomi Chácara Santo Antônio" at bounding box center [985, 398] width 306 height 32
click at [878, 411] on strong "Loomi Chácara Santo Antônio" at bounding box center [985, 398] width 306 height 32
copy strong "Loomi Chácara Santo Antônio"
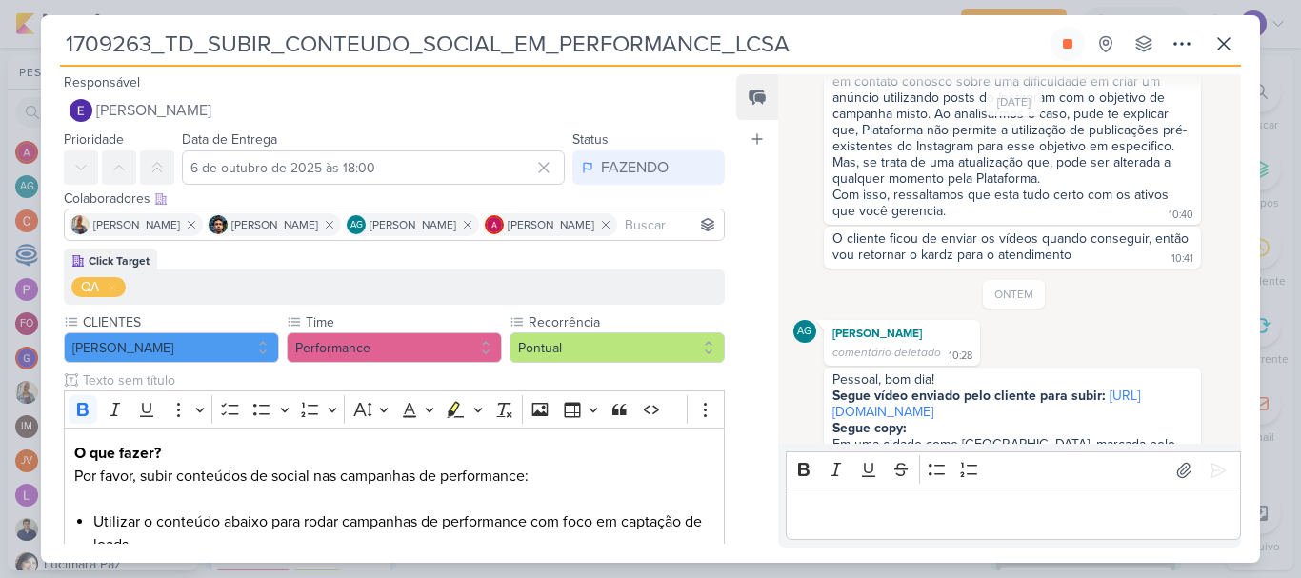
scroll to position [765, 0]
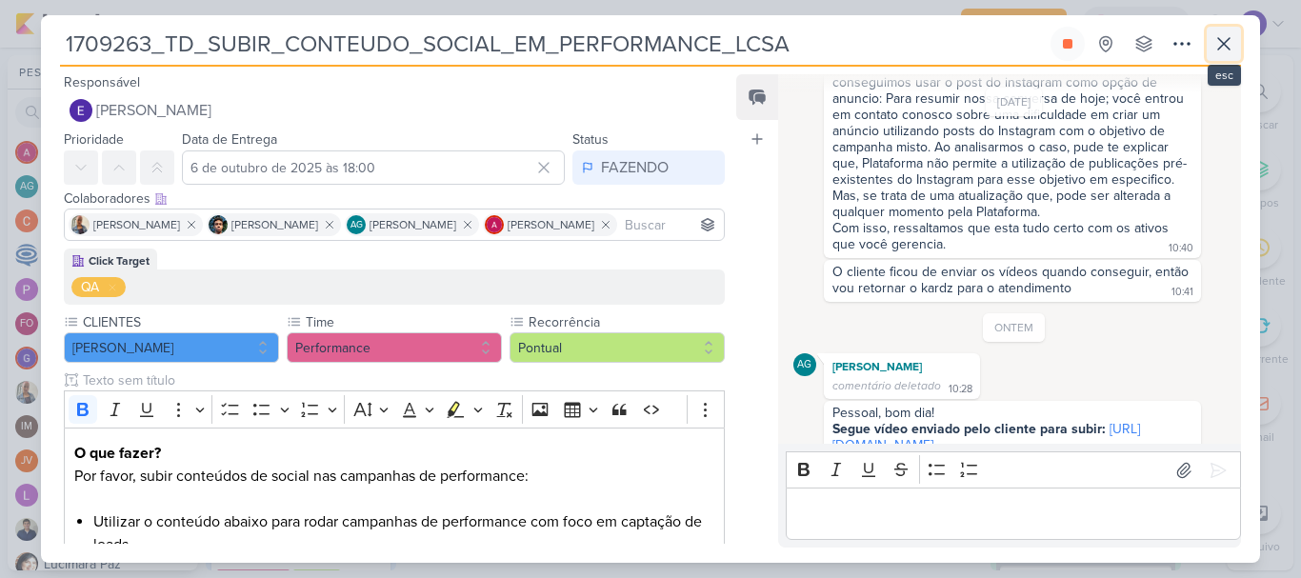
click at [1222, 48] on icon at bounding box center [1223, 43] width 23 height 23
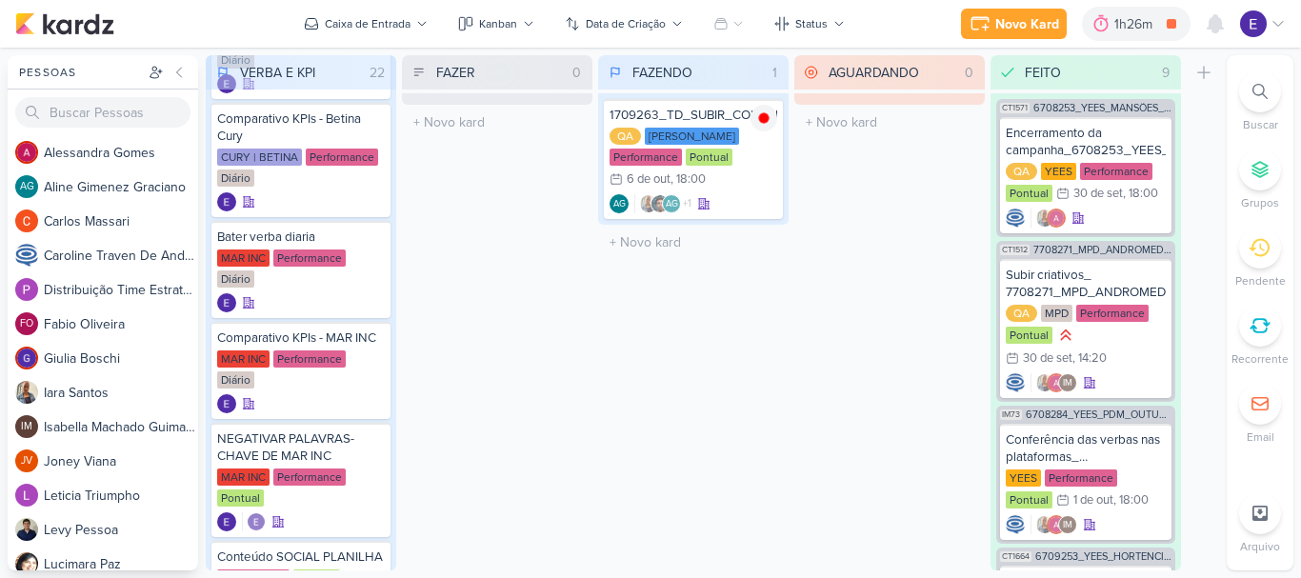
click at [826, 347] on div "AGUARDANDO 0 Mover Para Esquerda Mover Para Direita [GEOGRAPHIC_DATA] O título …" at bounding box center [889, 312] width 190 height 515
click at [759, 184] on div "QA [PERSON_NAME] Performance Pontual 6/10 [DATE] 18:00" at bounding box center [693, 159] width 168 height 63
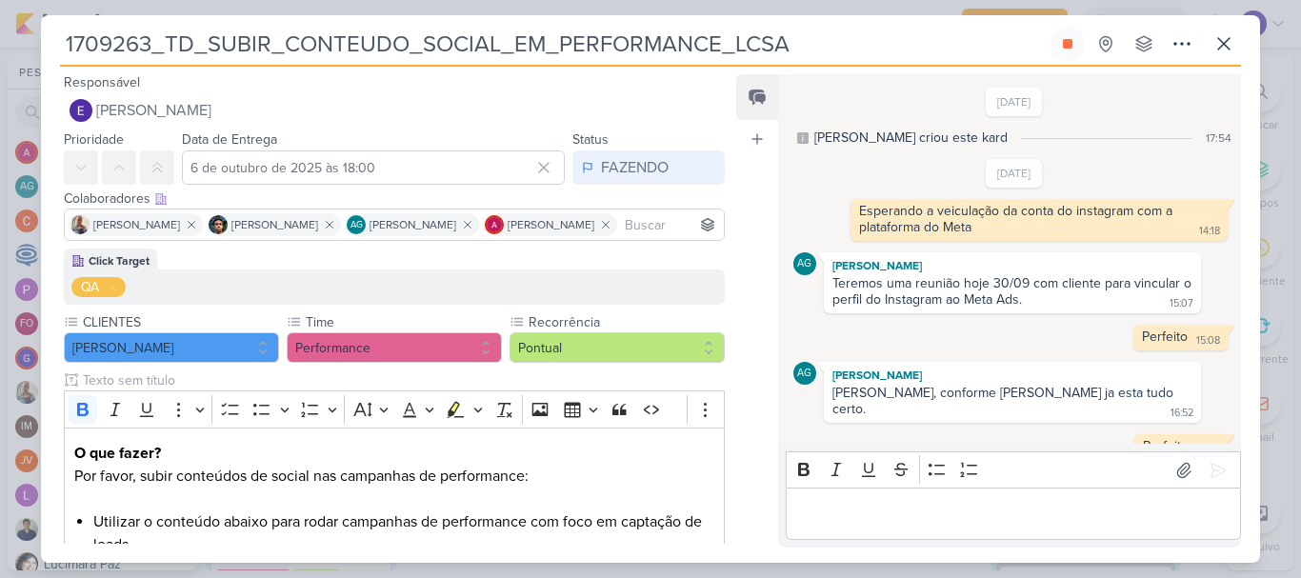
scroll to position [1241, 0]
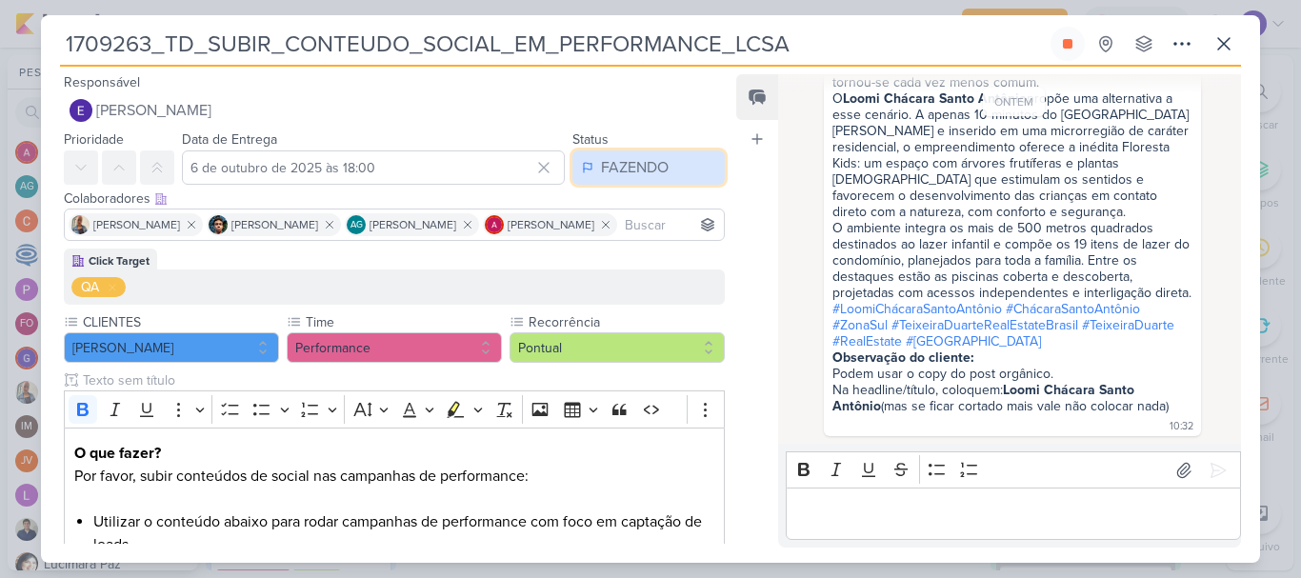
click at [656, 171] on div "FAZENDO" at bounding box center [635, 167] width 68 height 23
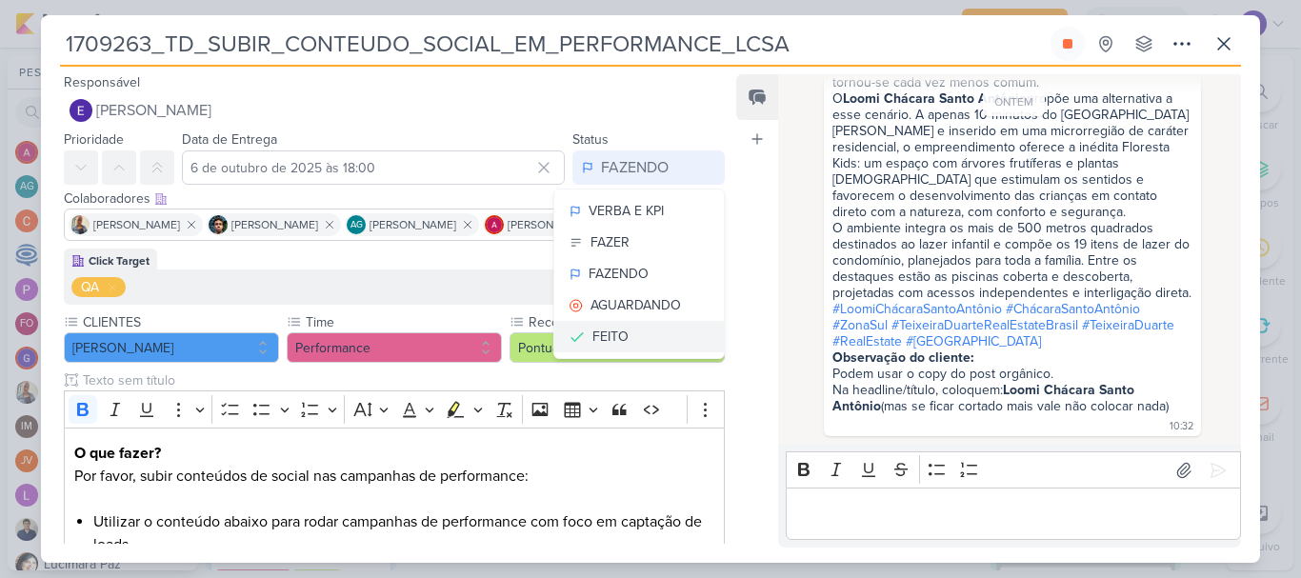
click at [629, 324] on button "FEITO" at bounding box center [638, 336] width 169 height 31
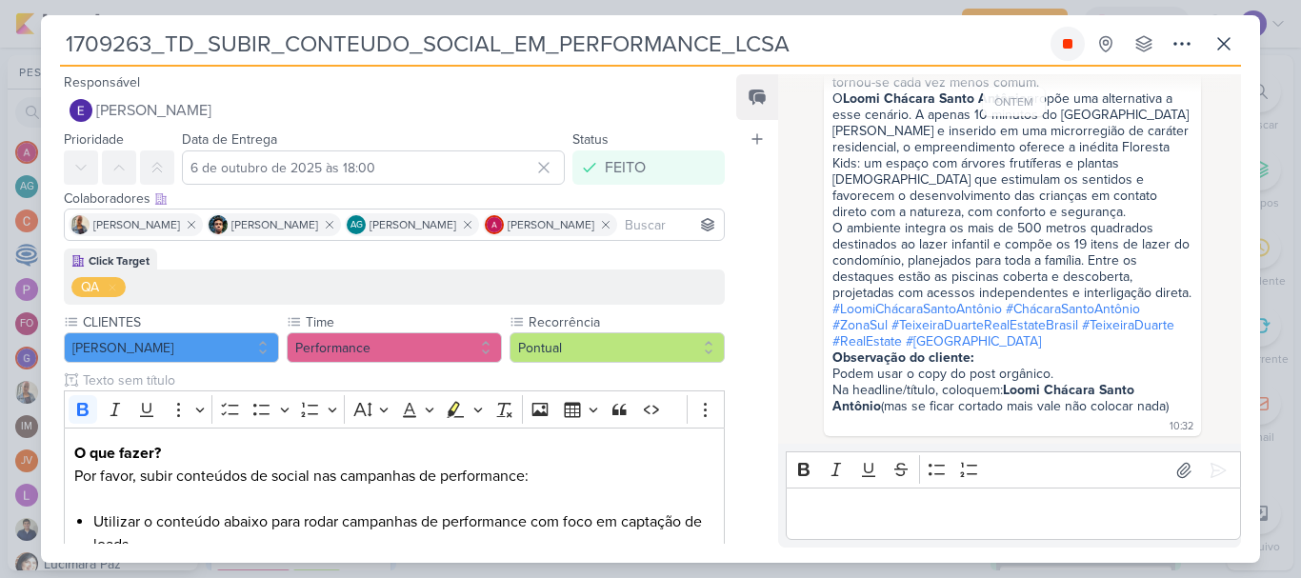
click at [1064, 56] on button at bounding box center [1067, 44] width 34 height 34
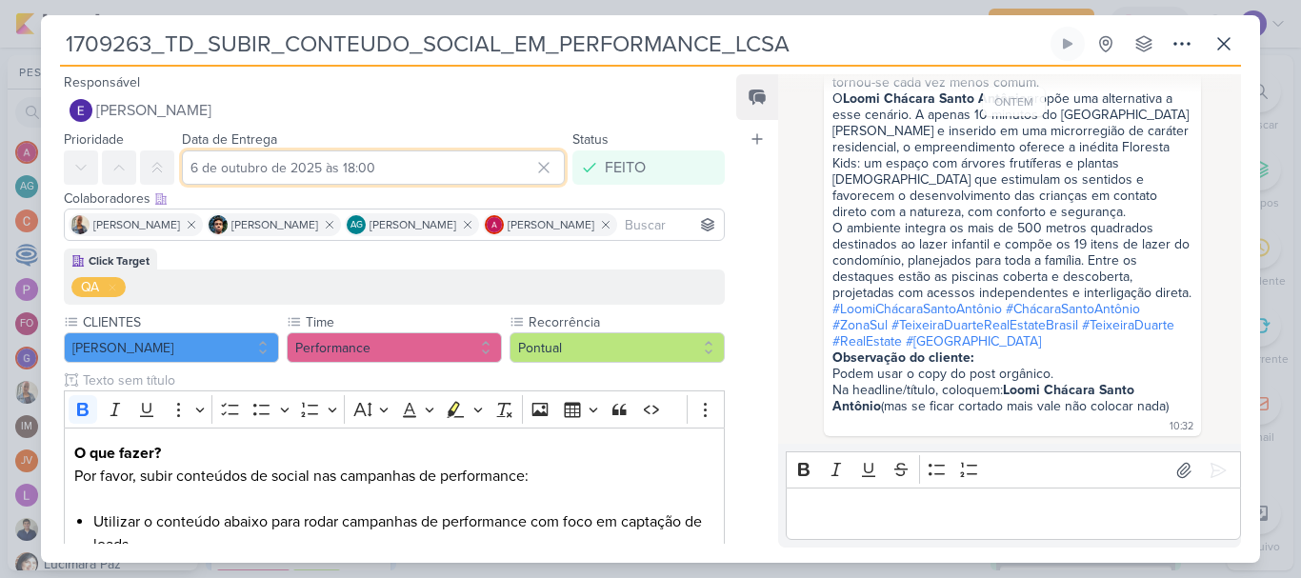
click at [386, 182] on input "6 de outubro de 2025 às 18:00" at bounding box center [373, 167] width 383 height 34
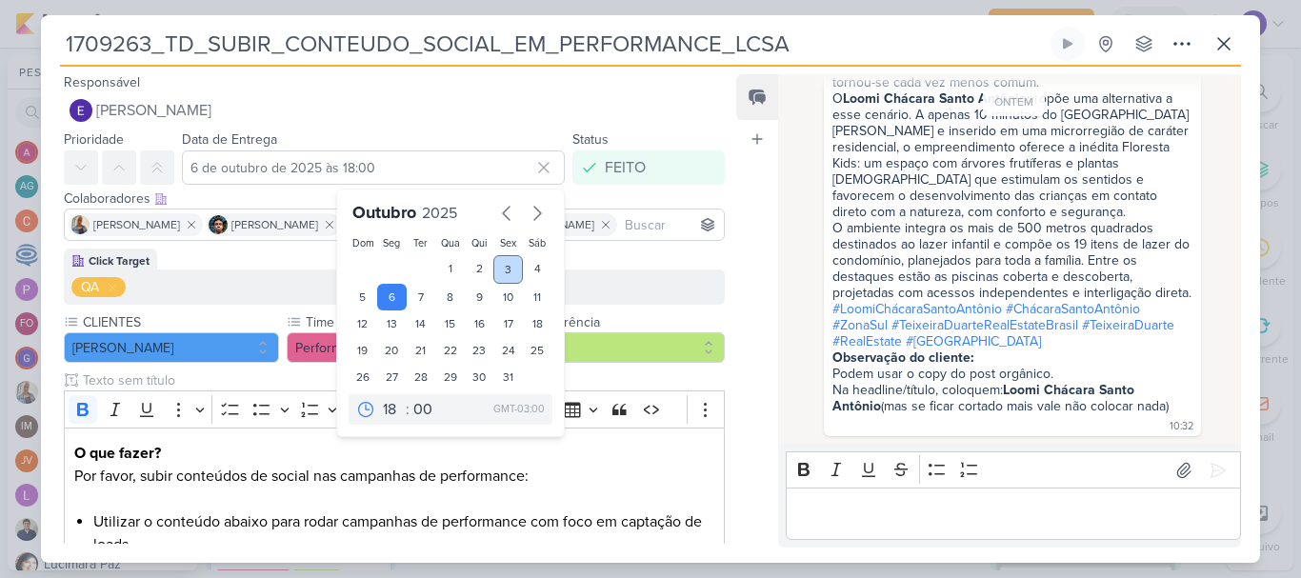
click at [508, 266] on div "3" at bounding box center [508, 269] width 30 height 29
type input "3 de outubro de 2025 às 18:00"
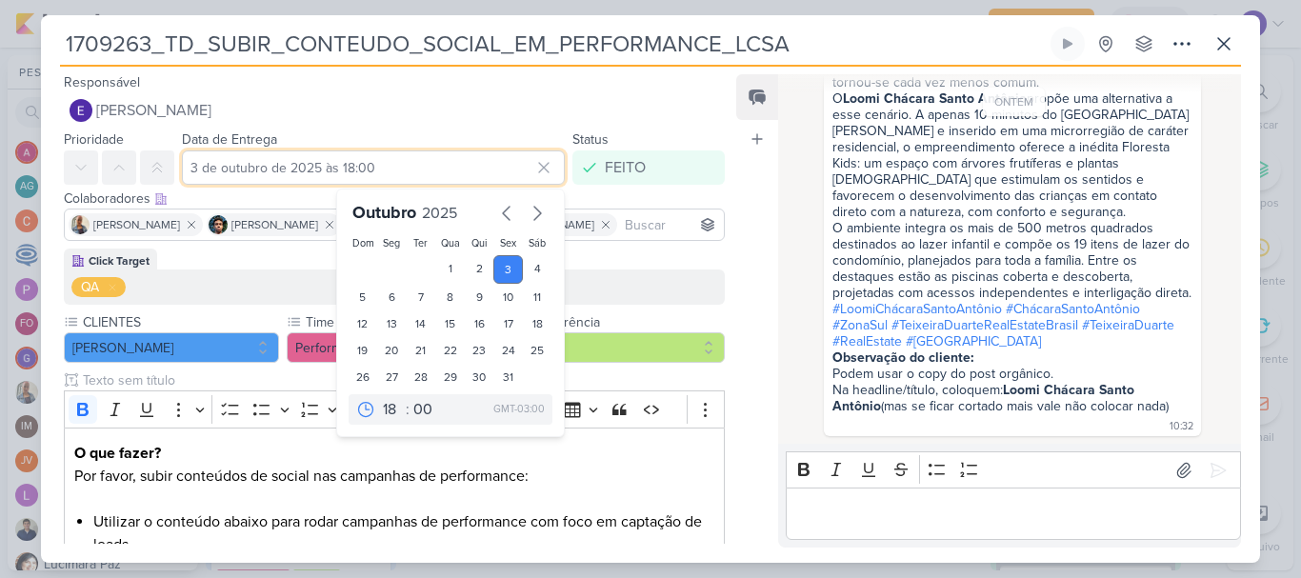
click at [347, 172] on input "3 de outubro de 2025 às 18:00" at bounding box center [373, 167] width 383 height 34
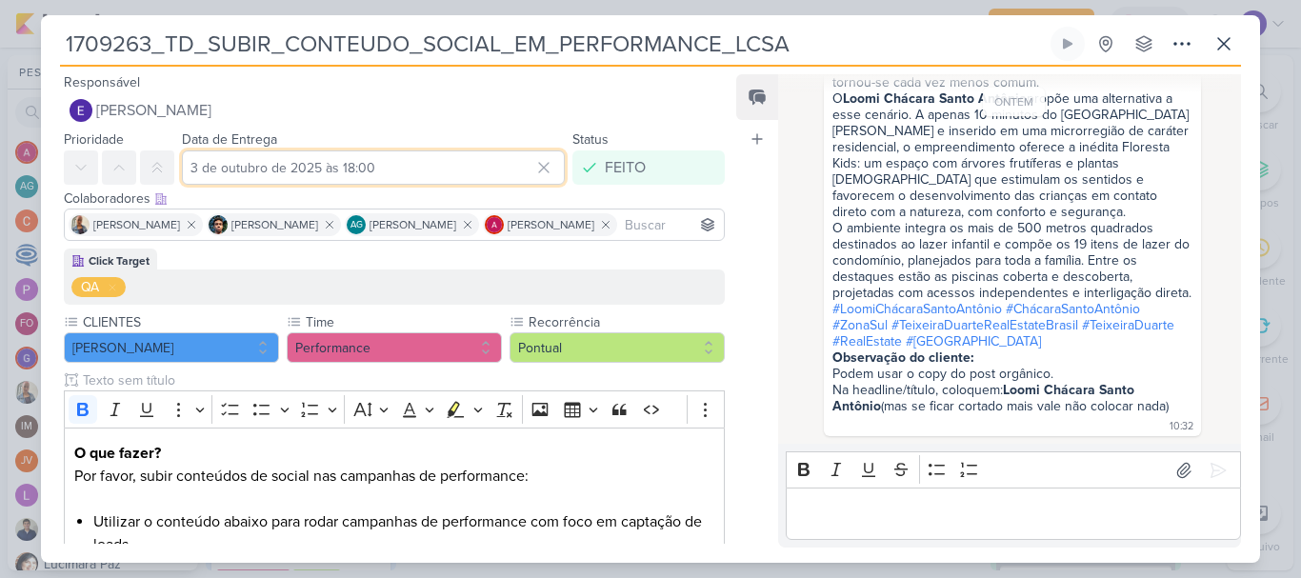
click at [370, 169] on input "3 de outubro de 2025 às 18:00" at bounding box center [373, 167] width 383 height 34
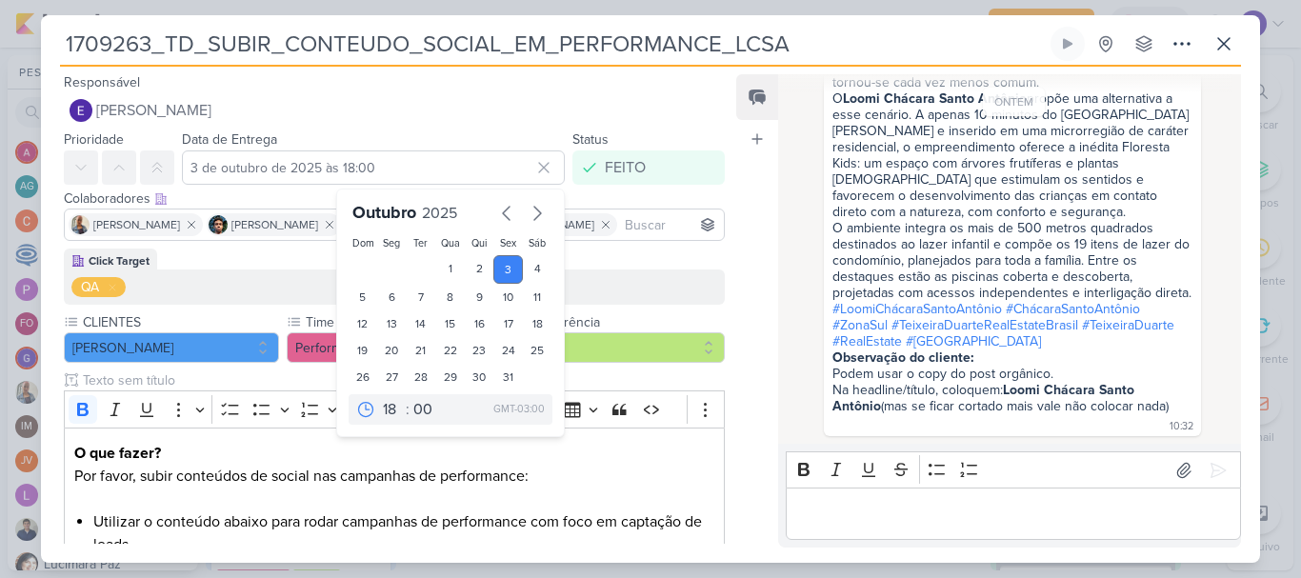
click at [385, 395] on div "00 01 02 03 04 05 06 07 08 09 10 11 12 13 14 15 16 17 18 19 20 21 22 23 : 00 05…" at bounding box center [450, 409] width 204 height 30
click at [382, 404] on select "00 01 02 03 04 05 06 07 08 09 10 11 12 13 14 15 16 17 18 19 20 21 22 23" at bounding box center [392, 409] width 27 height 23
select select "14"
click at [379, 398] on select "00 01 02 03 04 05 06 07 08 09 10 11 12 13 14 15 16 17 18 19 20 21 22 23" at bounding box center [392, 409] width 27 height 23
type input "[DATE] 14:00"
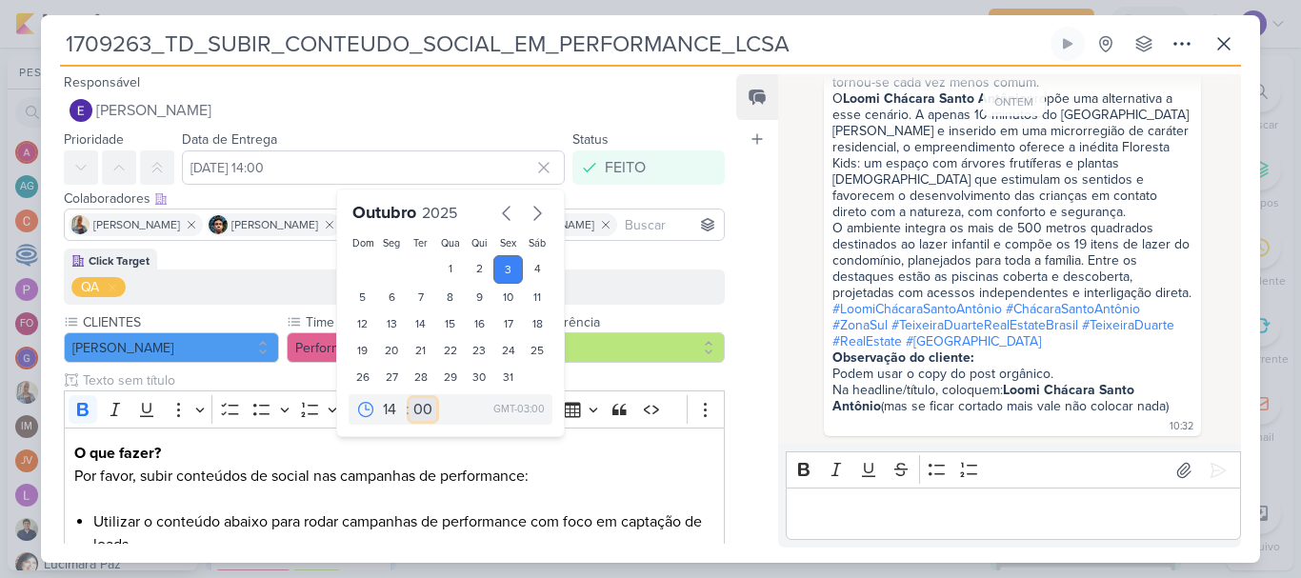
click at [423, 406] on select "00 05 10 15 20 25 30 35 40 45 50 55 59" at bounding box center [422, 409] width 27 height 23
select select "45"
click at [409, 398] on select "00 05 10 15 20 25 30 35 40 45 50 55 59" at bounding box center [422, 409] width 27 height 23
type input "[DATE] 14:45"
click at [774, 386] on div "Feed Atrelar email Solte o email para atrelar ao kard" at bounding box center [757, 310] width 42 height 473
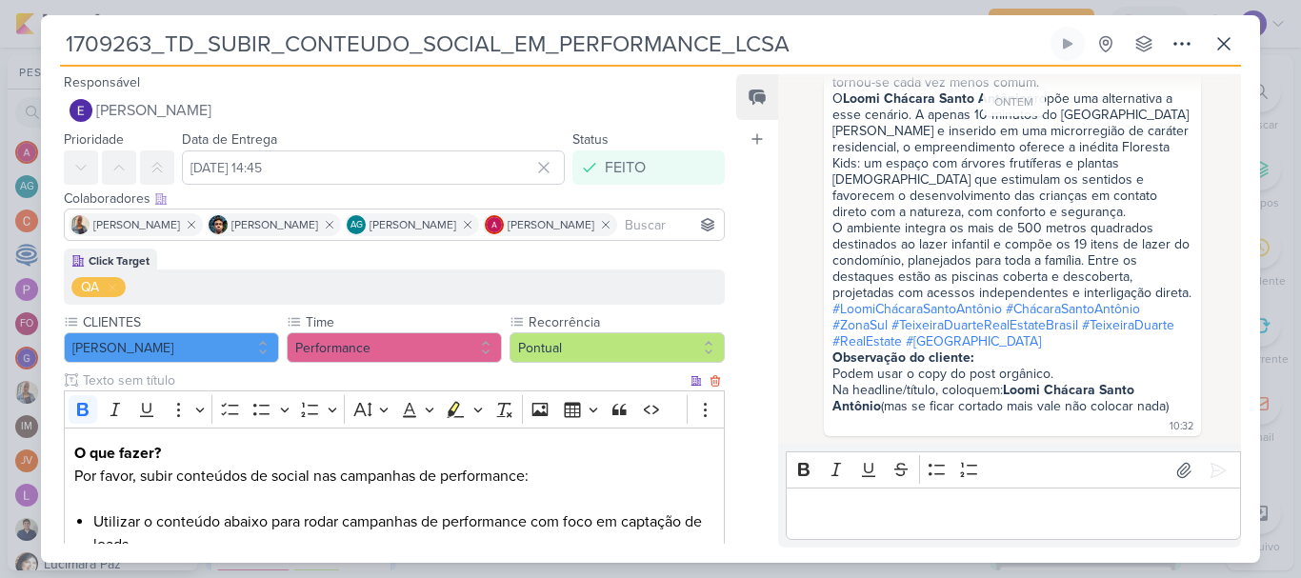
scroll to position [384, 0]
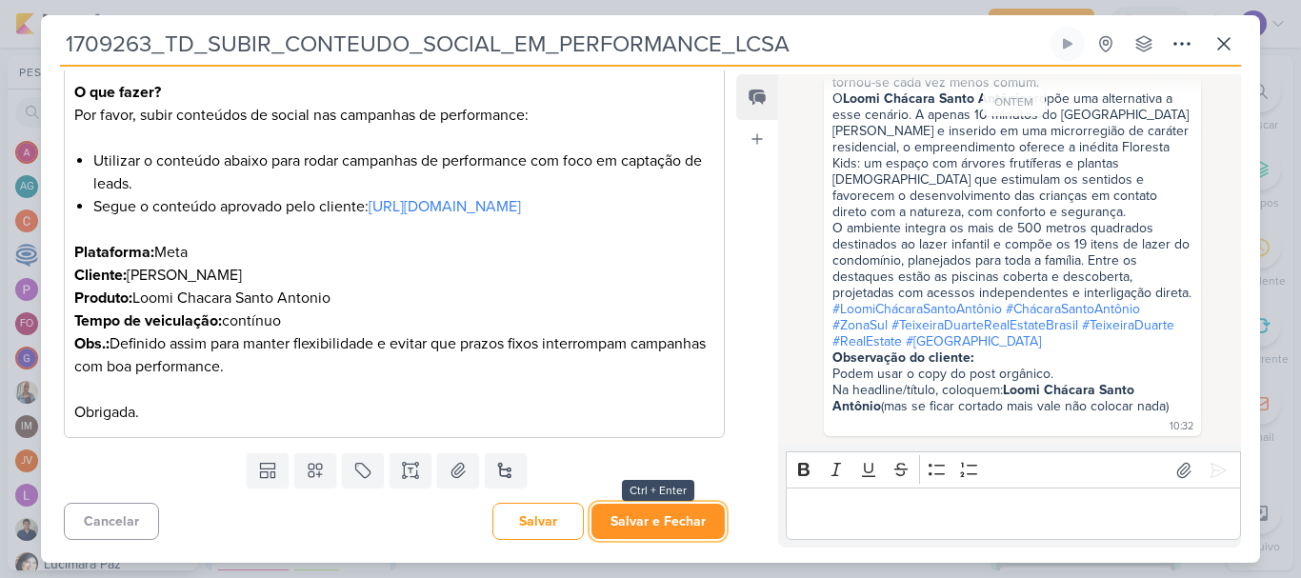
click at [683, 530] on button "Salvar e Fechar" at bounding box center [657, 521] width 133 height 35
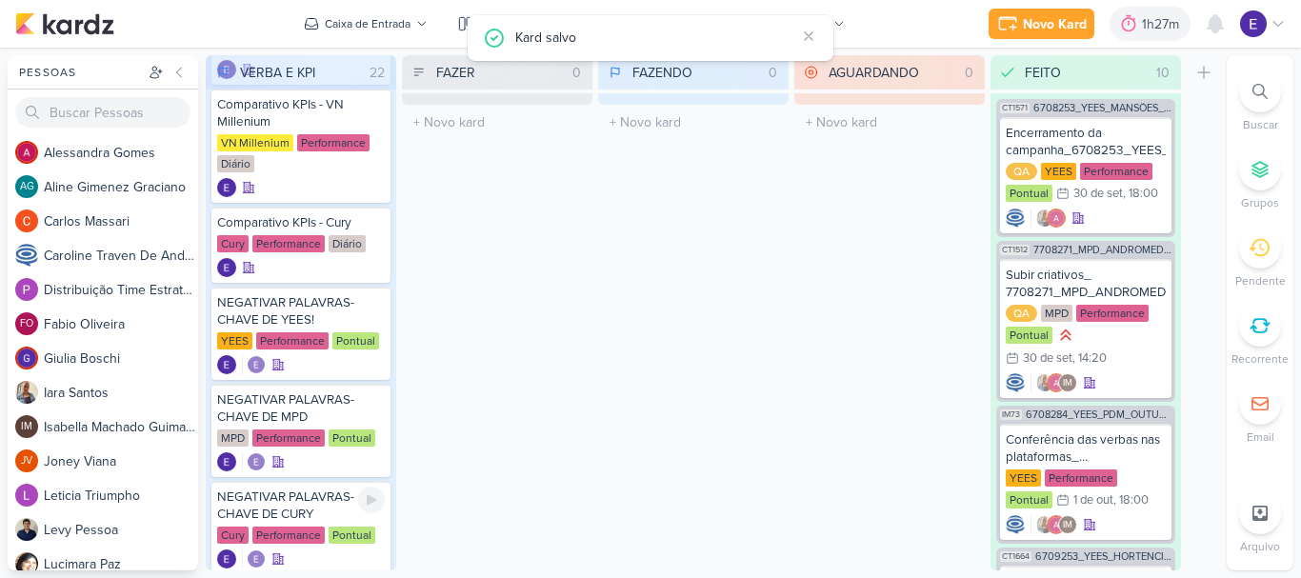
scroll to position [914, 0]
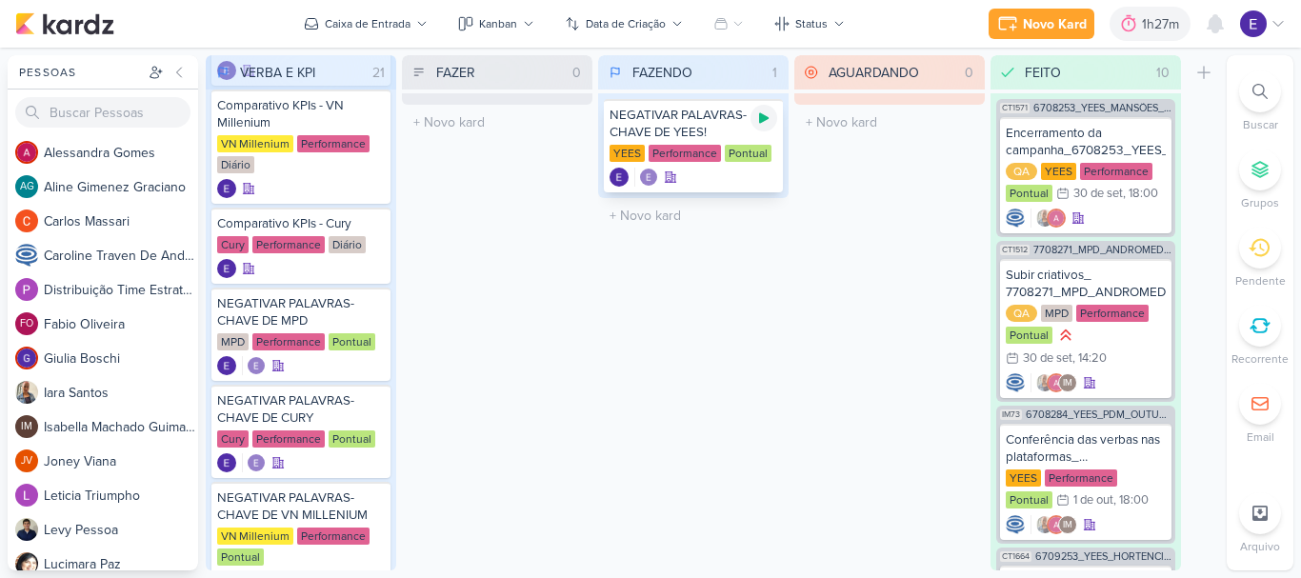
click at [763, 123] on icon at bounding box center [763, 117] width 15 height 15
